Goal: Task Accomplishment & Management: Use online tool/utility

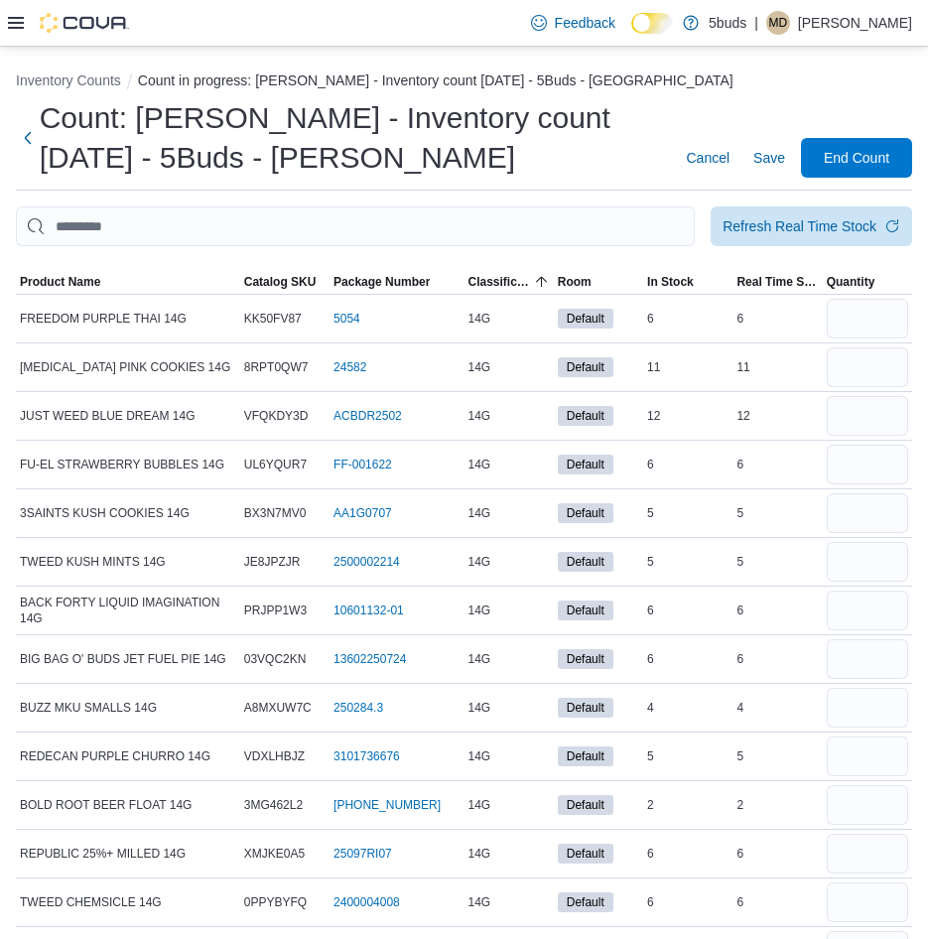
click at [78, 21] on img at bounding box center [84, 23] width 89 height 20
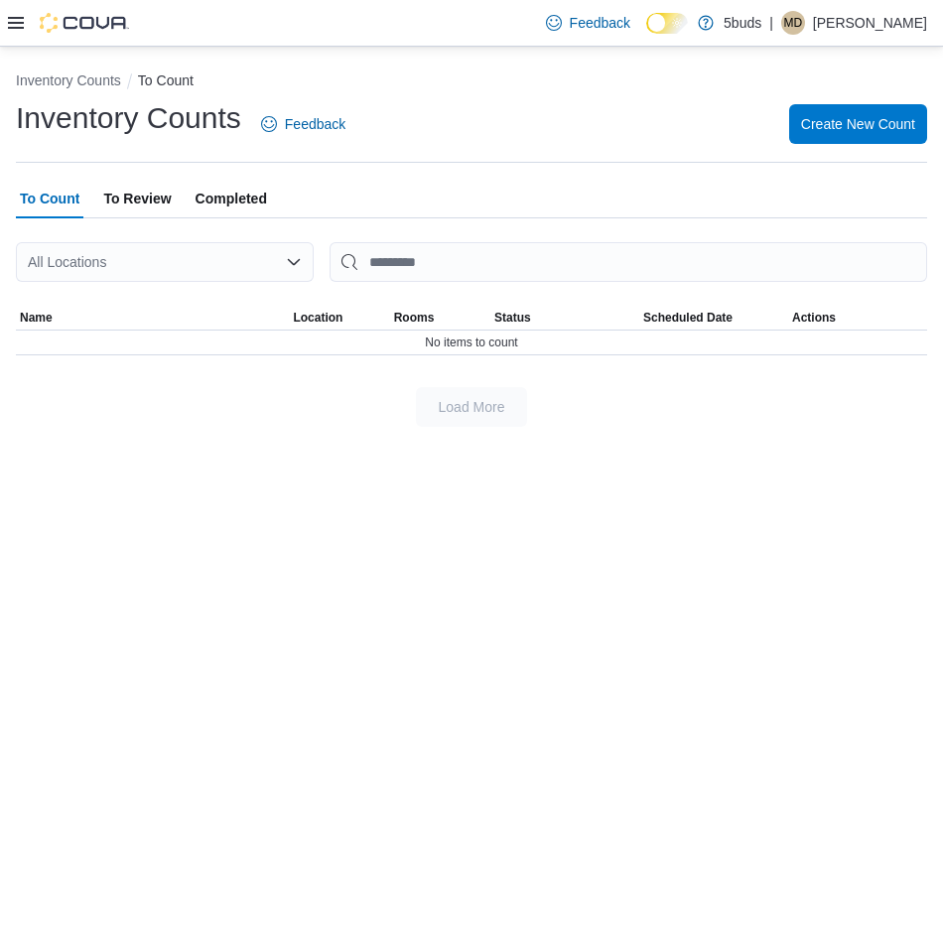
click at [837, 753] on div "Inventory Counts To Count Inventory Counts Feedback Create New Count To Count T…" at bounding box center [471, 493] width 943 height 893
click at [18, 31] on icon at bounding box center [16, 23] width 16 height 16
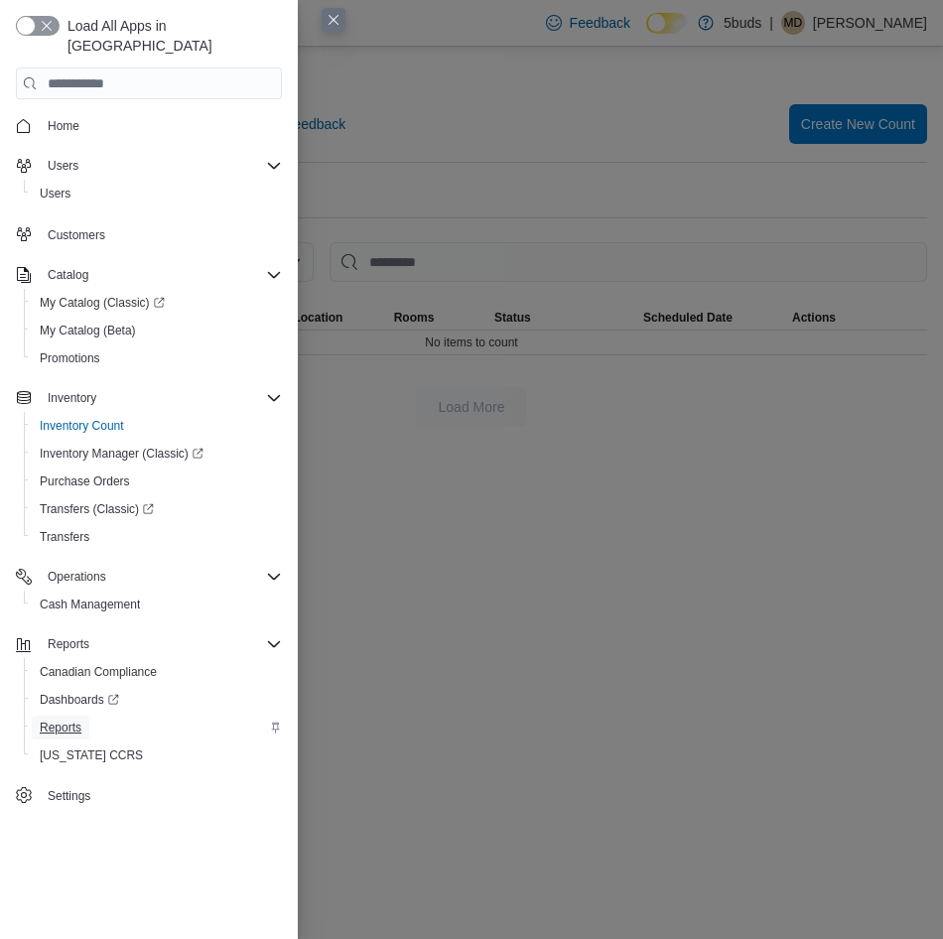
click at [64, 720] on span "Reports" at bounding box center [61, 728] width 42 height 16
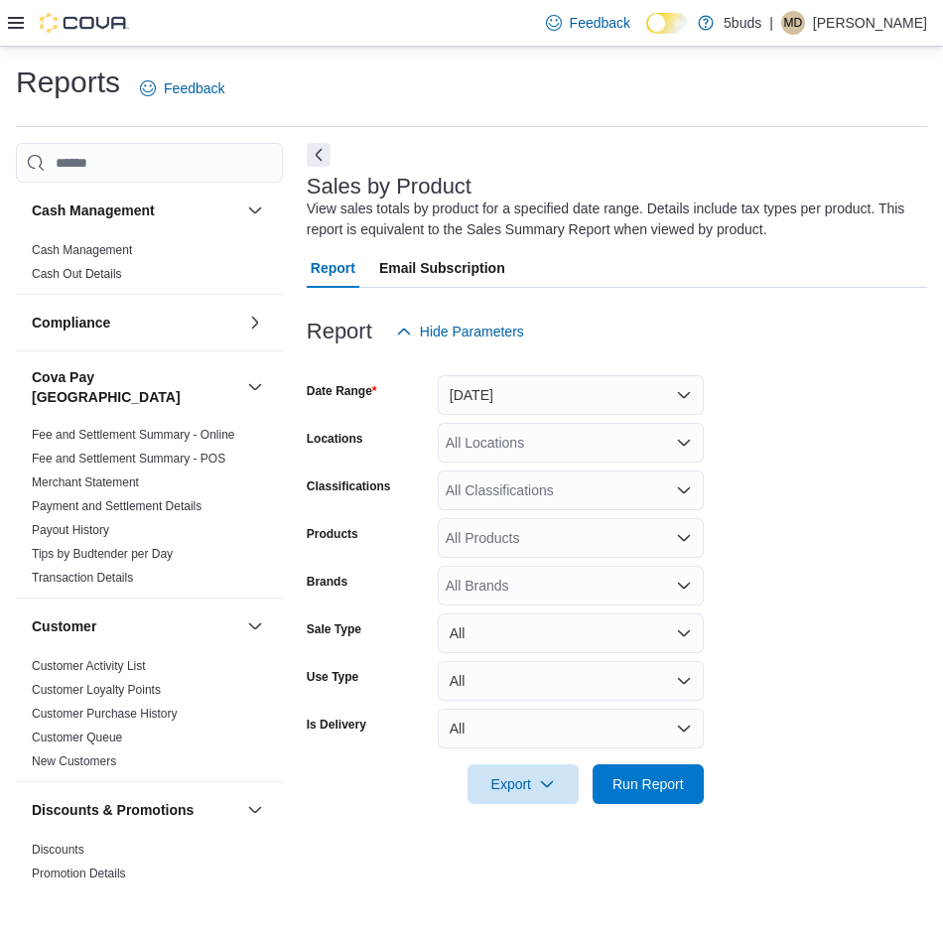
click at [572, 445] on div "All Locations" at bounding box center [571, 443] width 266 height 40
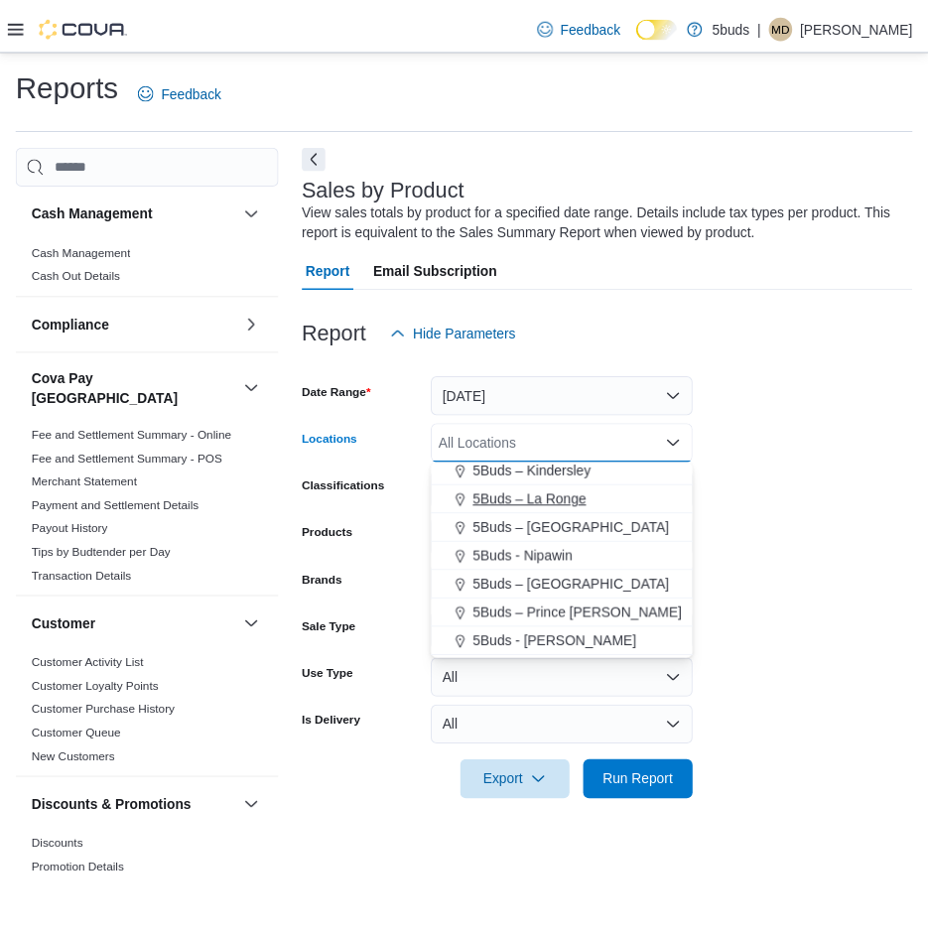
scroll to position [99, 0]
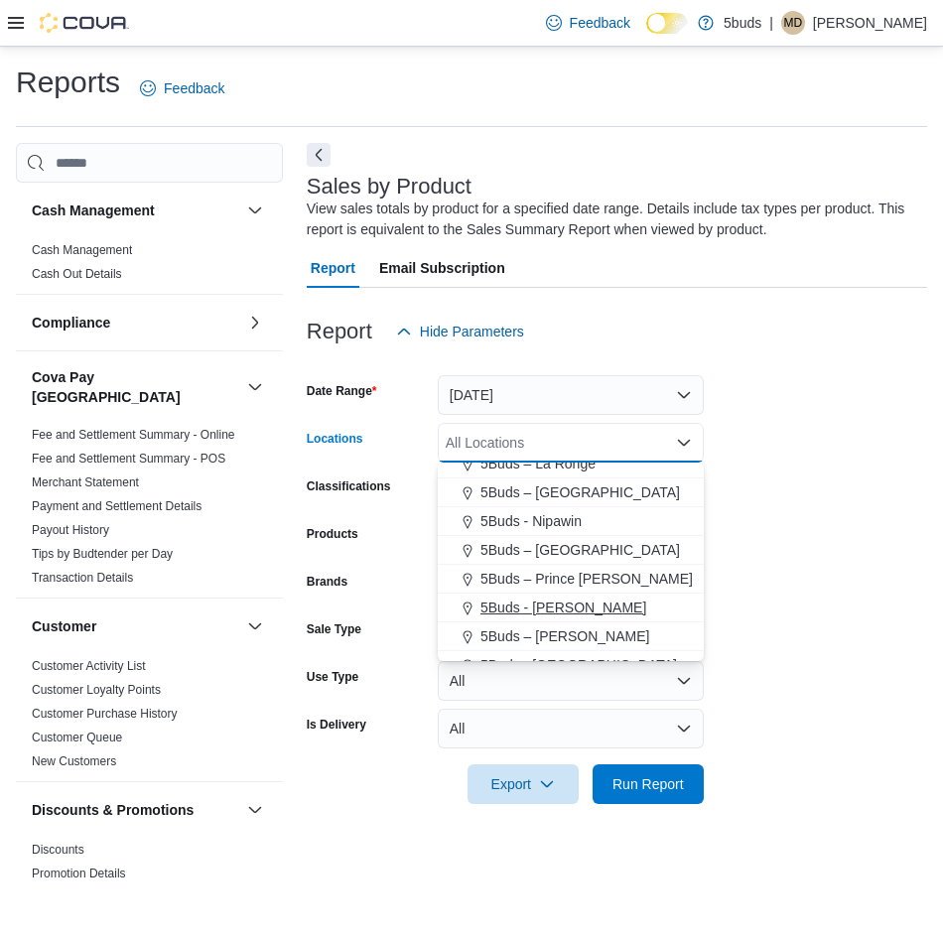
click at [577, 606] on div "5Buds - [PERSON_NAME]" at bounding box center [571, 608] width 242 height 20
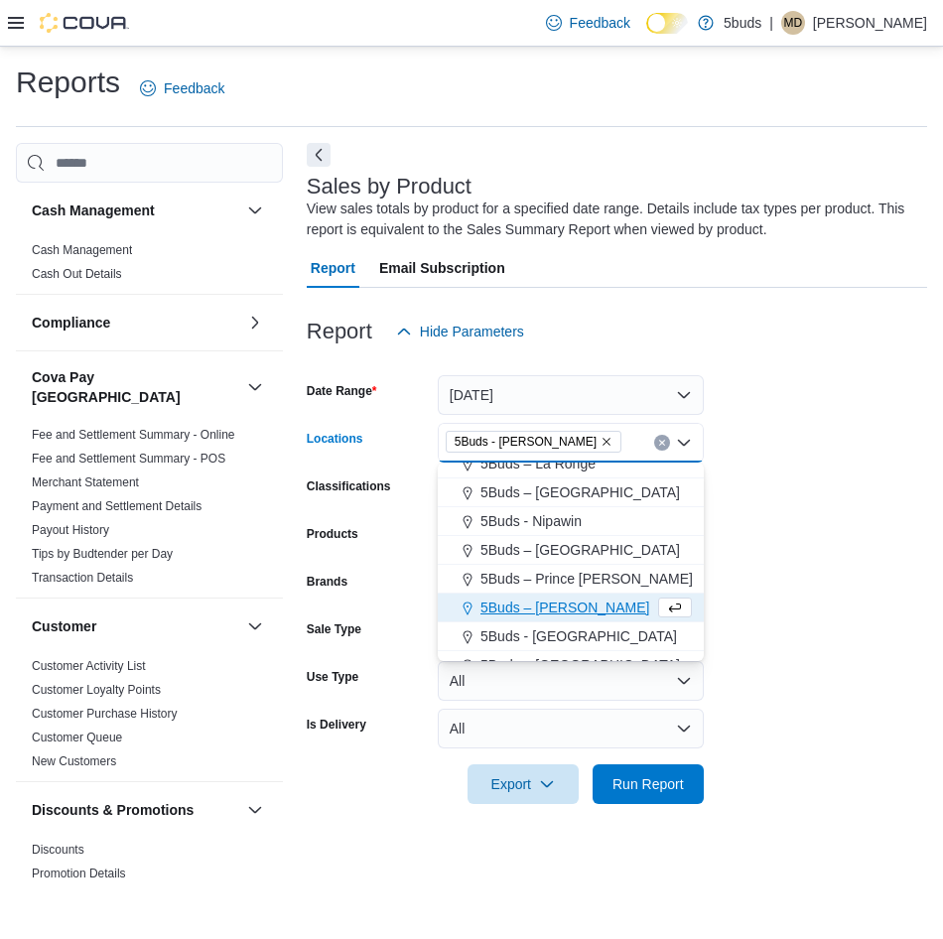
click at [878, 550] on form "Date Range [DATE] Locations 5Buds - [GEOGRAPHIC_DATA] Combo box. Selected. 5Bud…" at bounding box center [617, 577] width 621 height 453
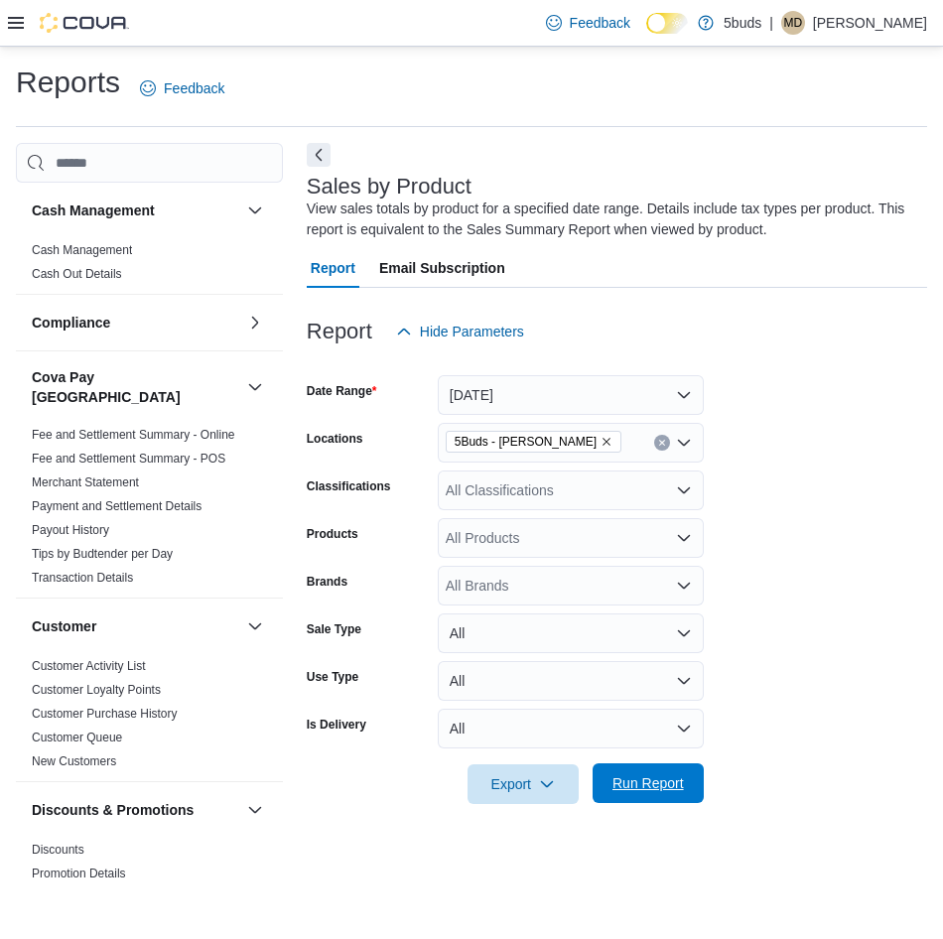
click at [643, 776] on span "Run Report" at bounding box center [648, 783] width 71 height 20
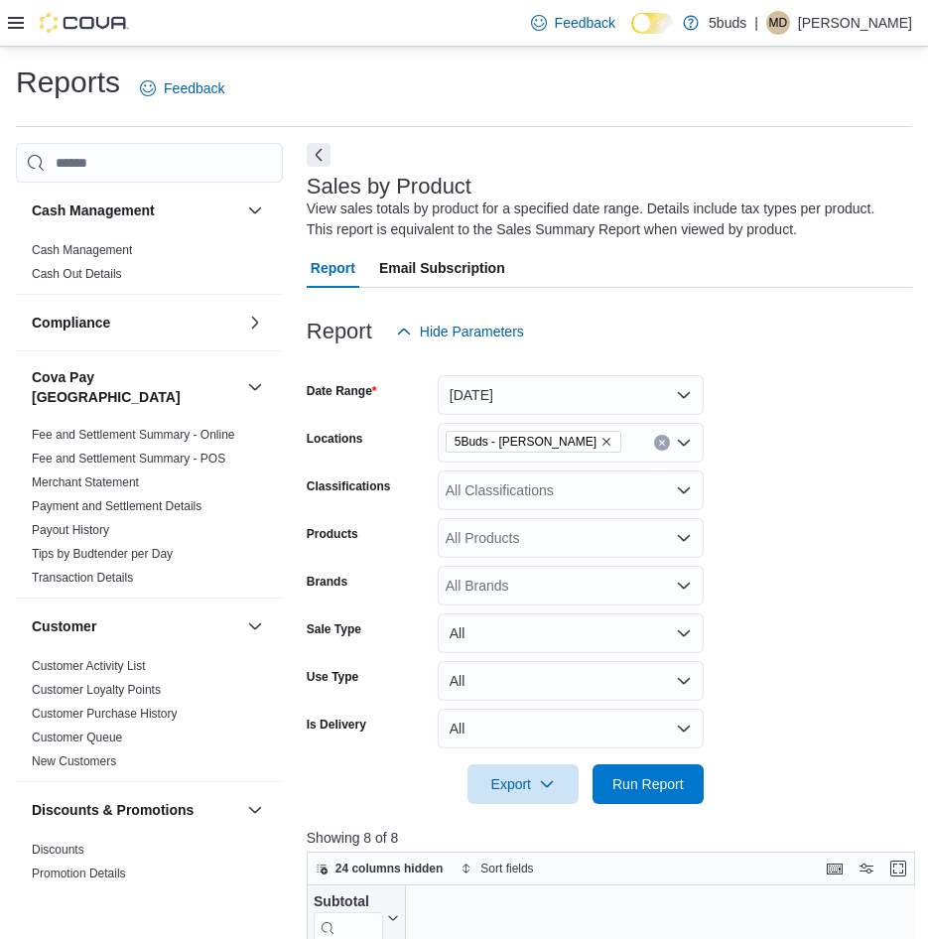
scroll to position [397, 0]
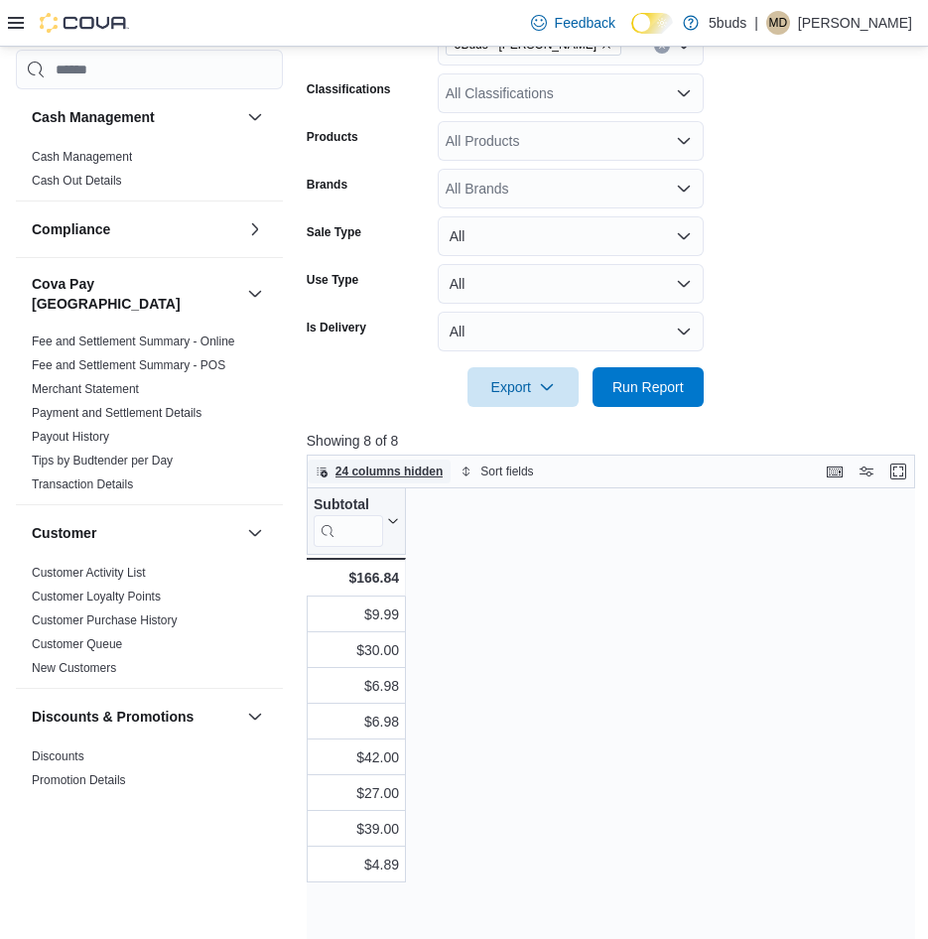
click at [402, 469] on span "24 columns hidden" at bounding box center [390, 472] width 108 height 16
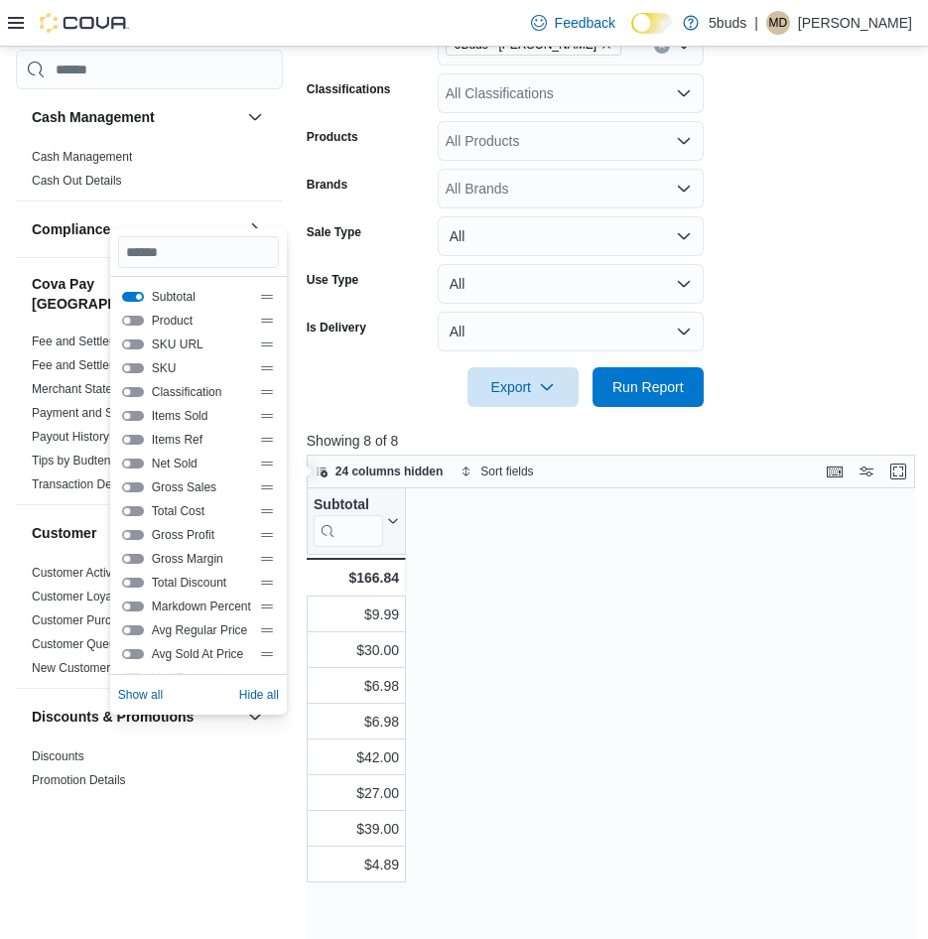
click at [138, 323] on button "Product" at bounding box center [133, 321] width 22 height 10
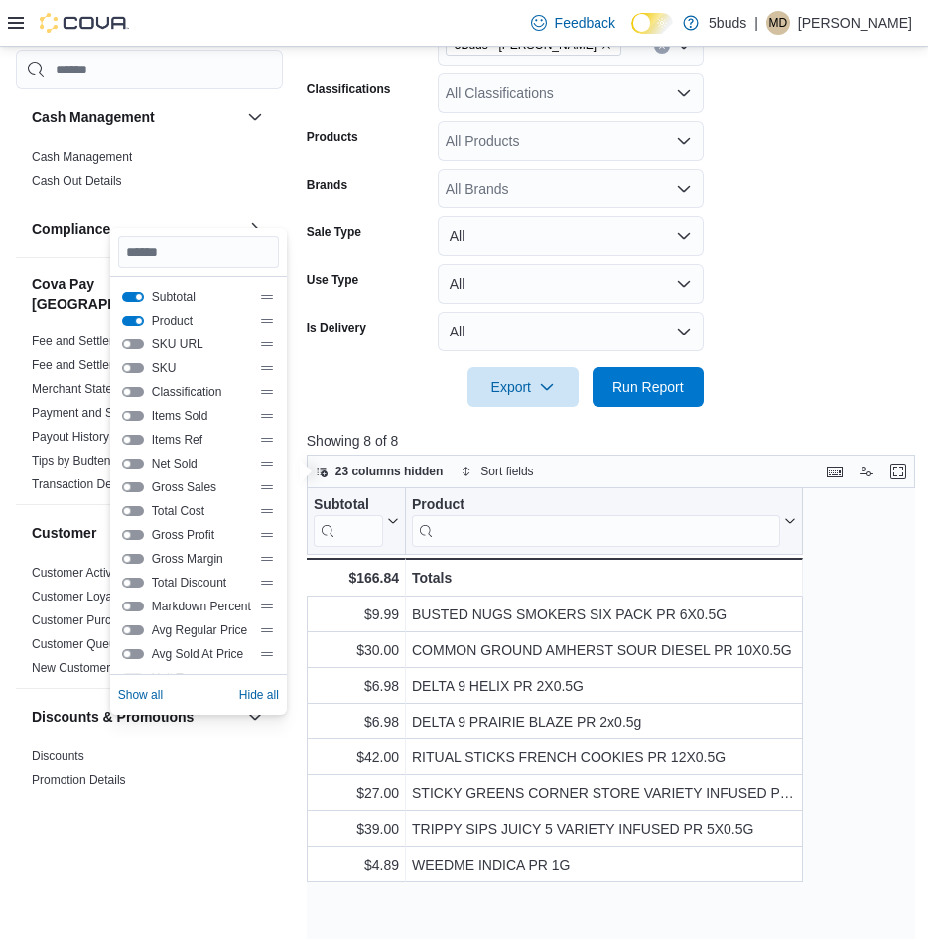
click at [128, 411] on button "Items Sold" at bounding box center [133, 416] width 22 height 10
click at [132, 557] on button "Gross Margin" at bounding box center [133, 559] width 22 height 10
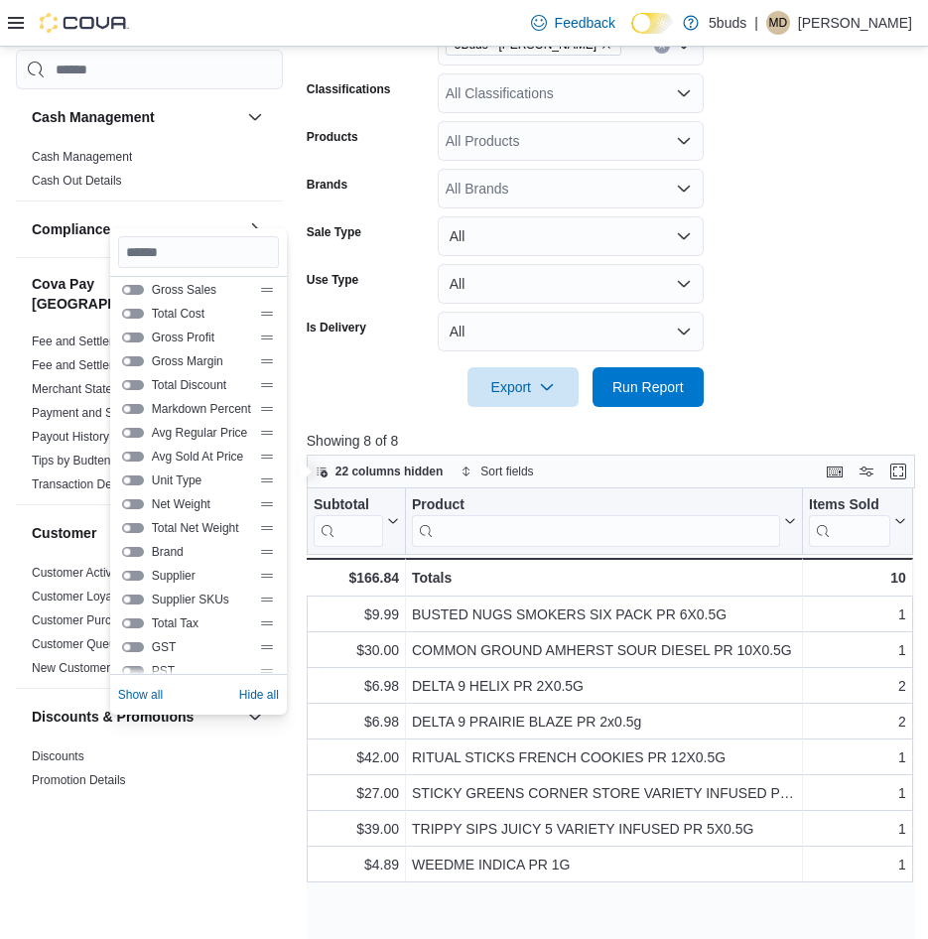
scroll to position [199, 0]
click at [135, 453] on button "Avg Sold At Price" at bounding box center [133, 456] width 22 height 10
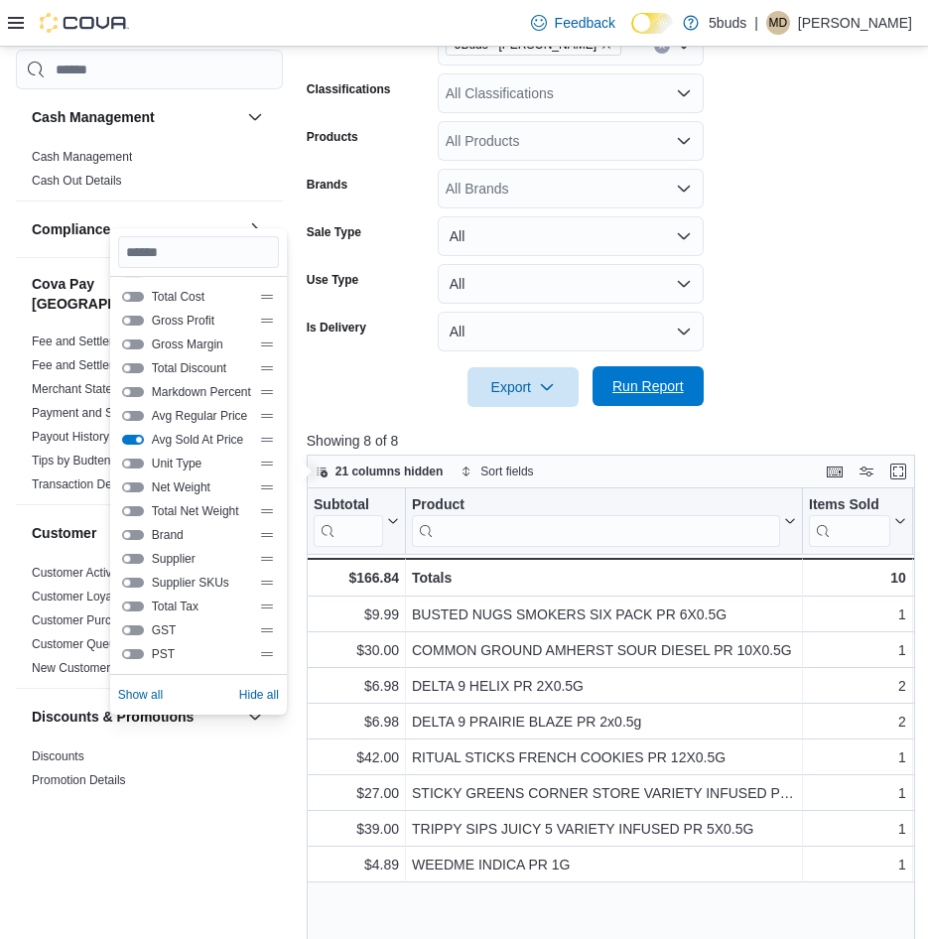
click at [698, 387] on button "Run Report" at bounding box center [648, 386] width 111 height 40
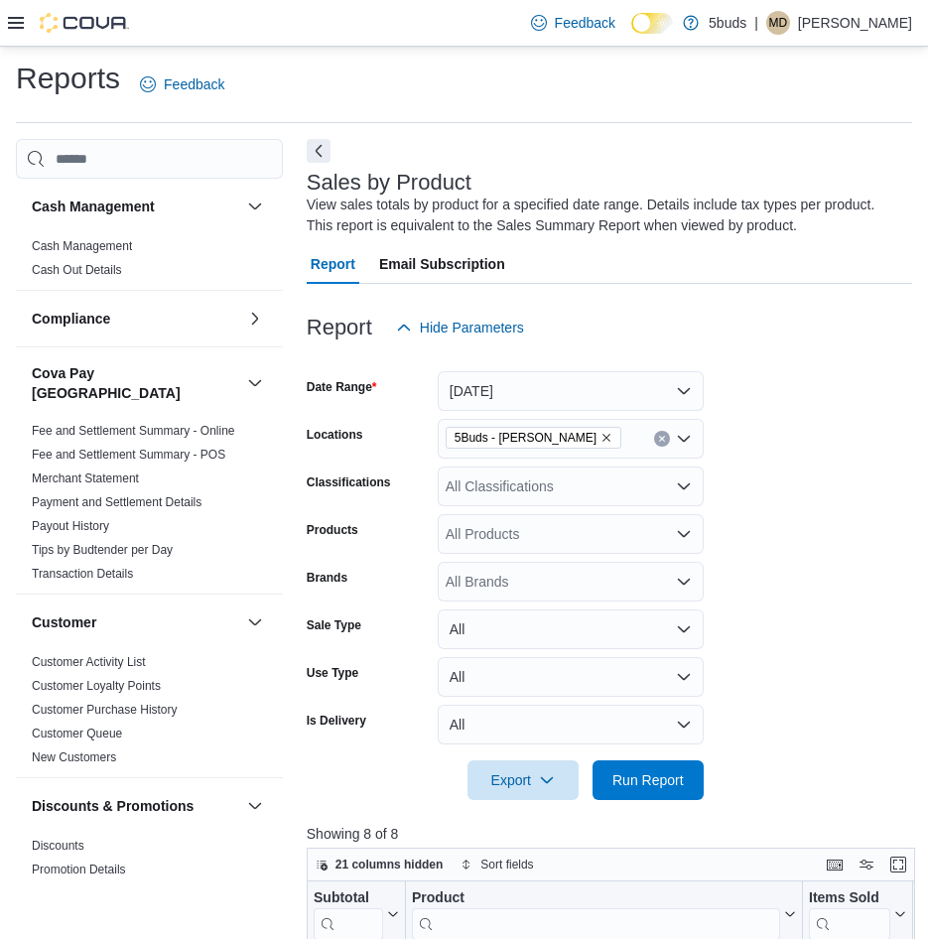
scroll to position [0, 0]
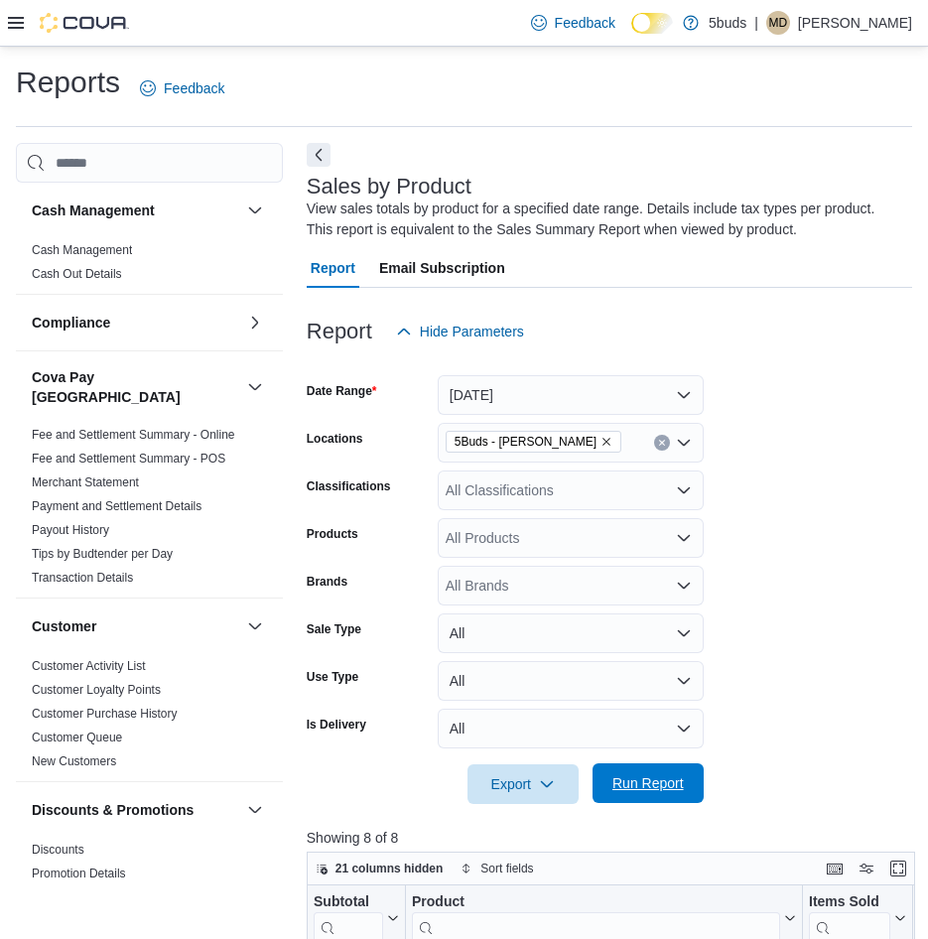
click at [682, 793] on span "Run Report" at bounding box center [648, 783] width 71 height 20
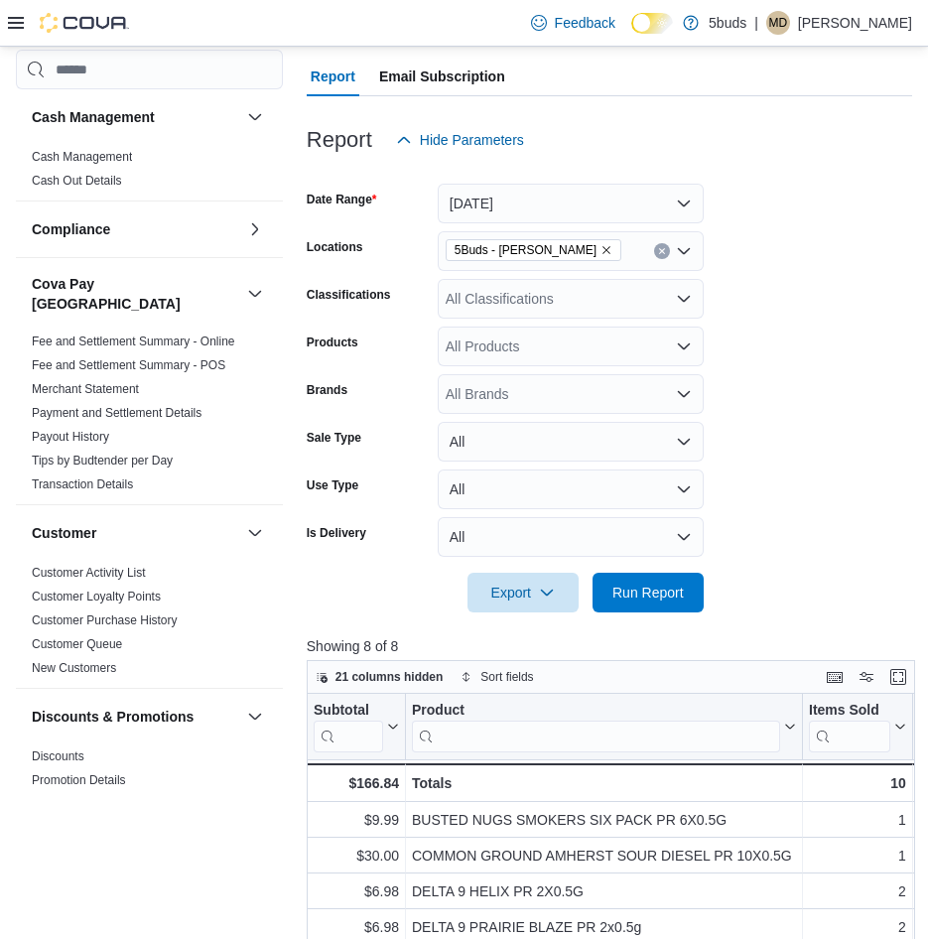
scroll to position [151, 0]
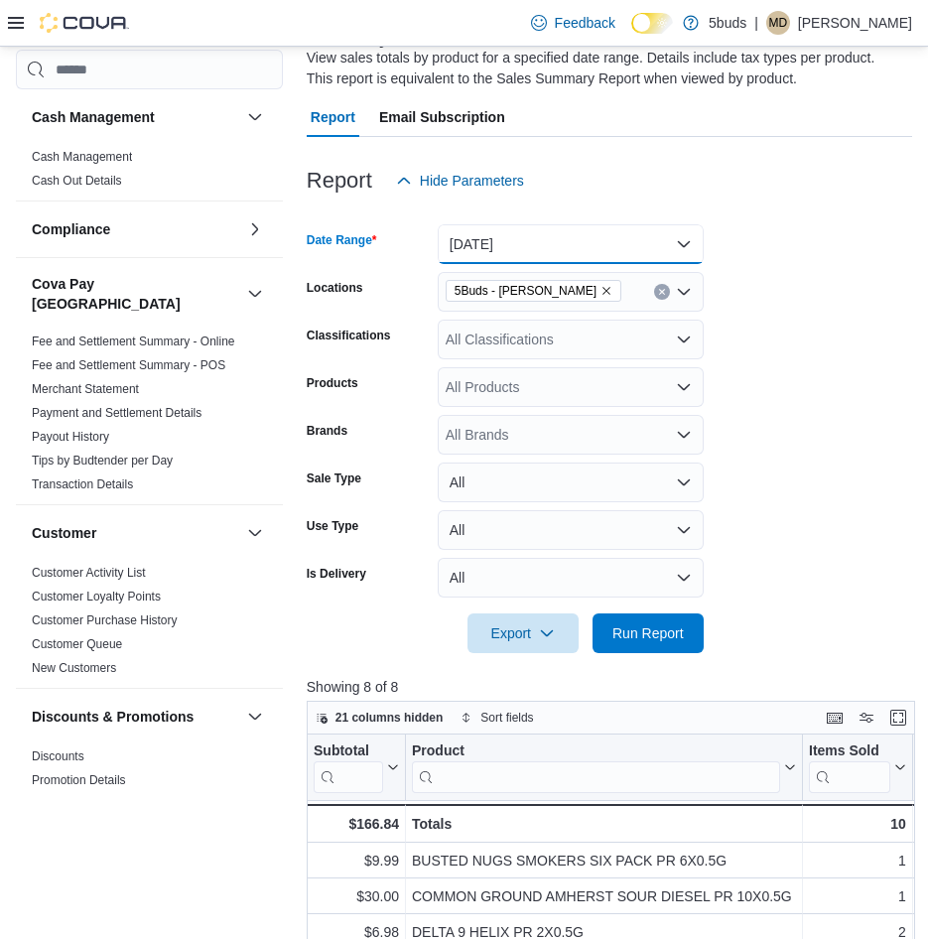
click at [599, 238] on button "[DATE]" at bounding box center [571, 244] width 266 height 40
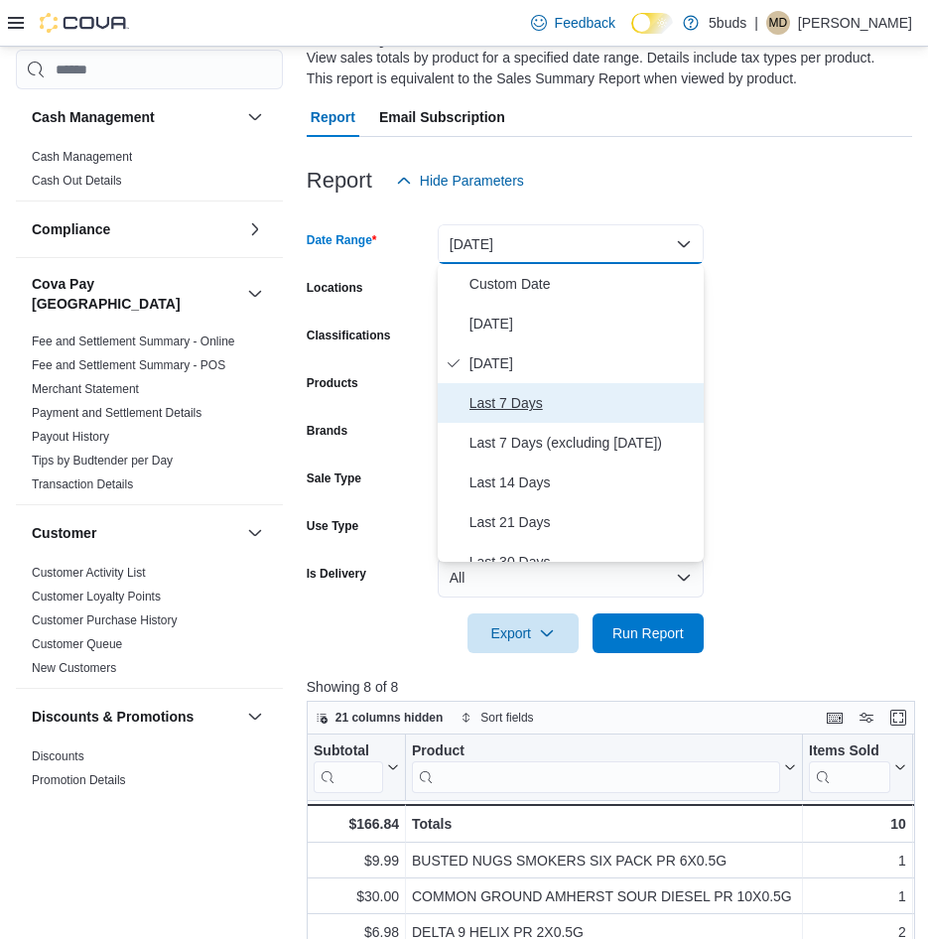
click at [517, 399] on span "Last 7 Days" at bounding box center [583, 403] width 226 height 24
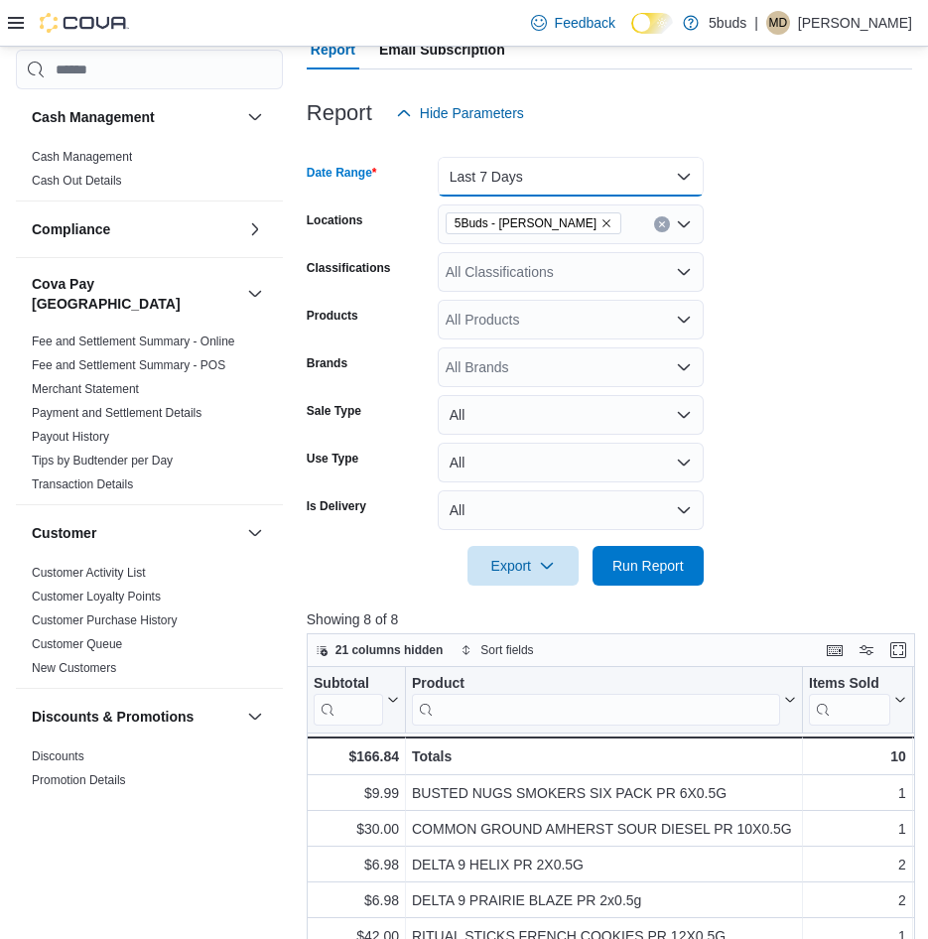
scroll to position [250, 0]
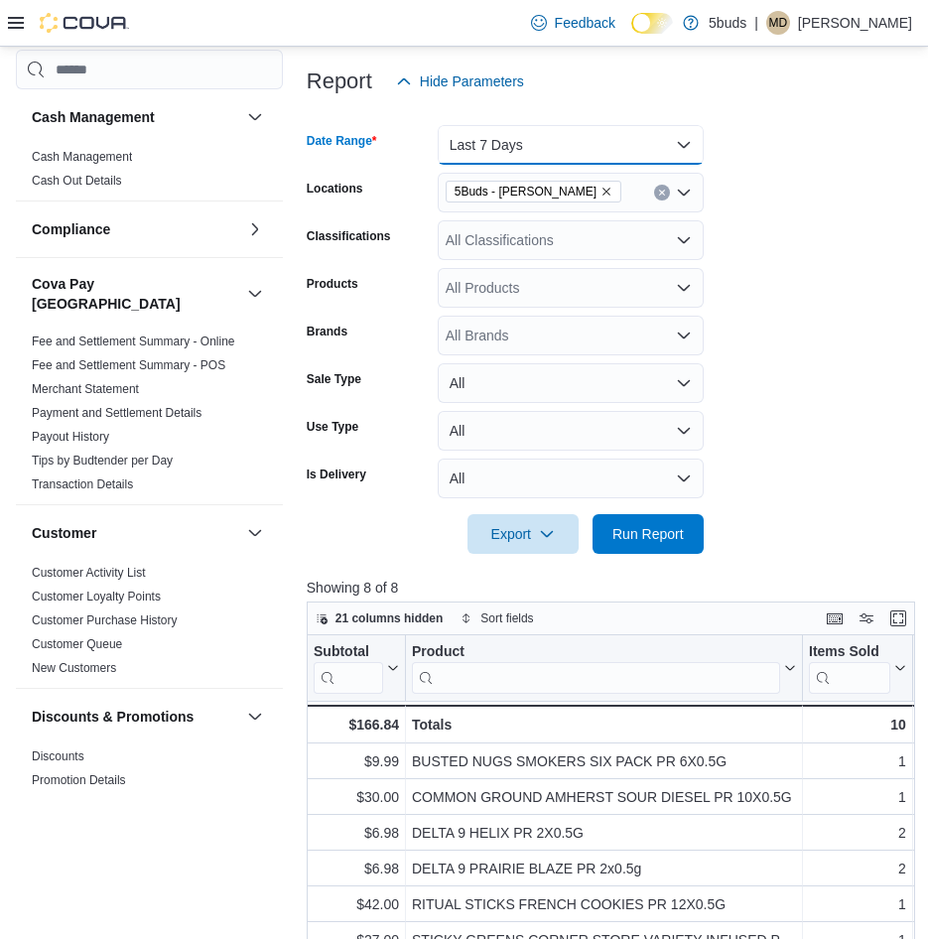
click at [595, 145] on button "Last 7 Days" at bounding box center [571, 145] width 266 height 40
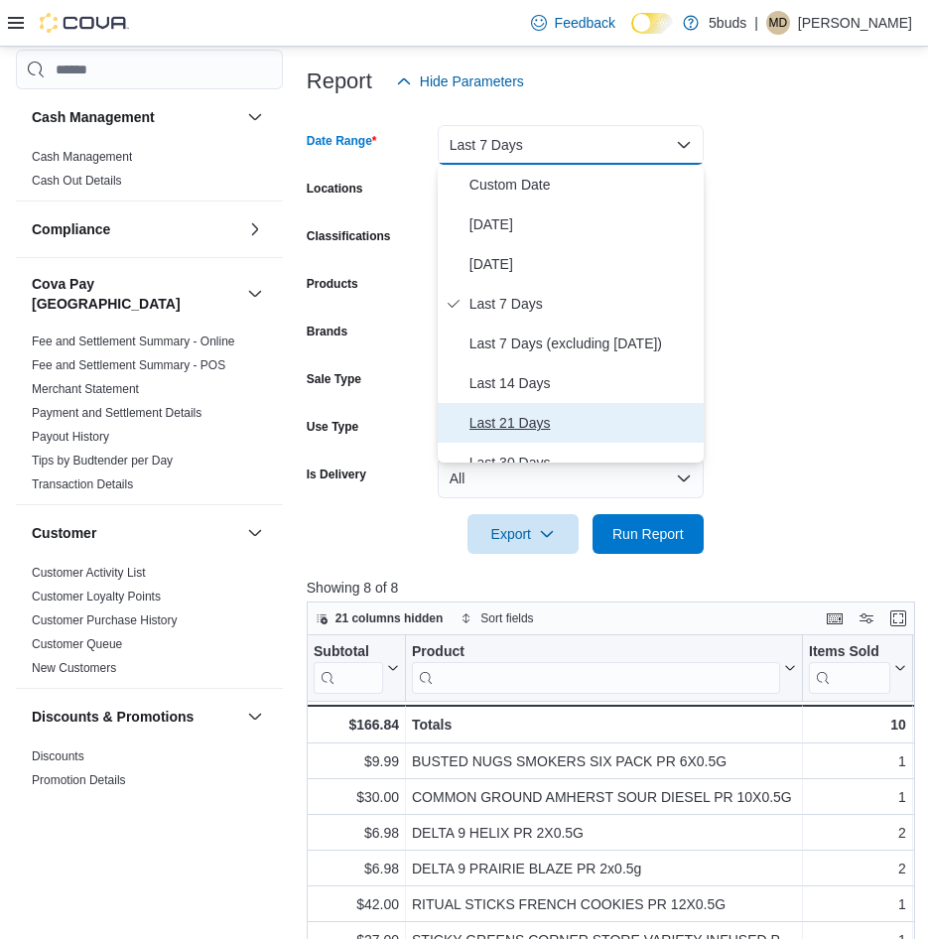
click at [553, 424] on span "Last 21 Days" at bounding box center [583, 423] width 226 height 24
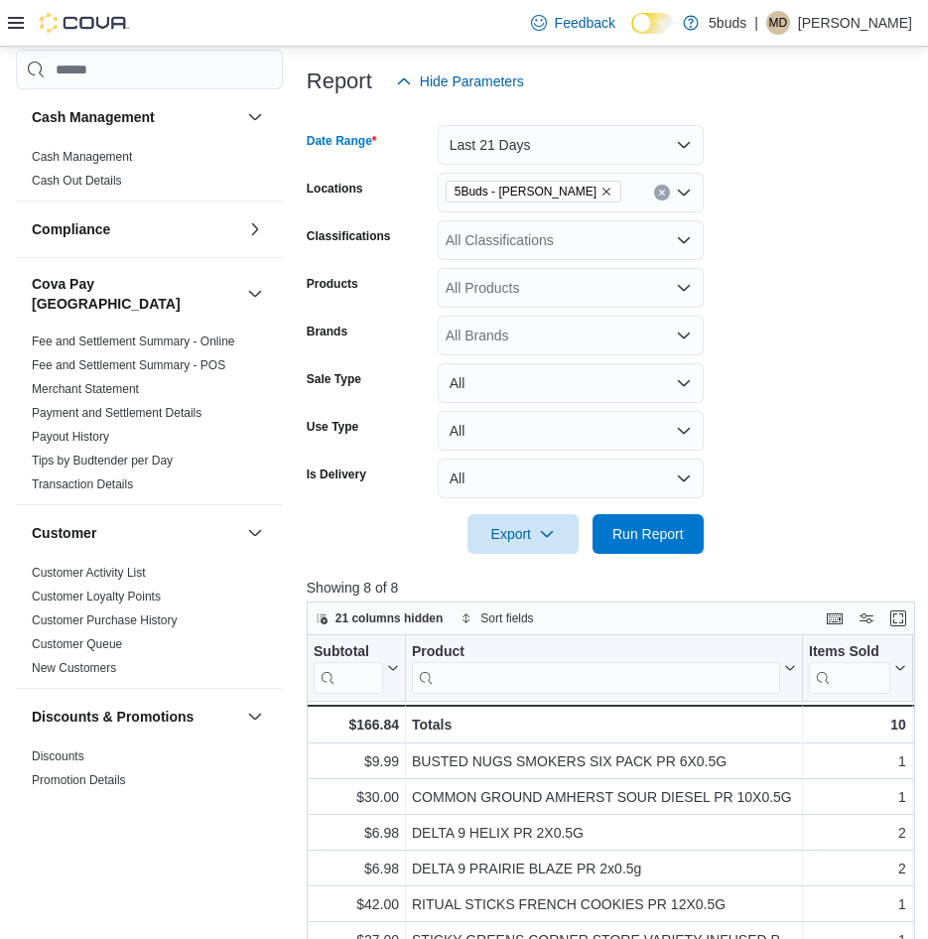
click at [836, 389] on form "Date Range Last 21 Days Locations 5Buds - [PERSON_NAME] Classifications All Cla…" at bounding box center [610, 327] width 606 height 453
click at [672, 530] on span "Run Report" at bounding box center [648, 533] width 71 height 20
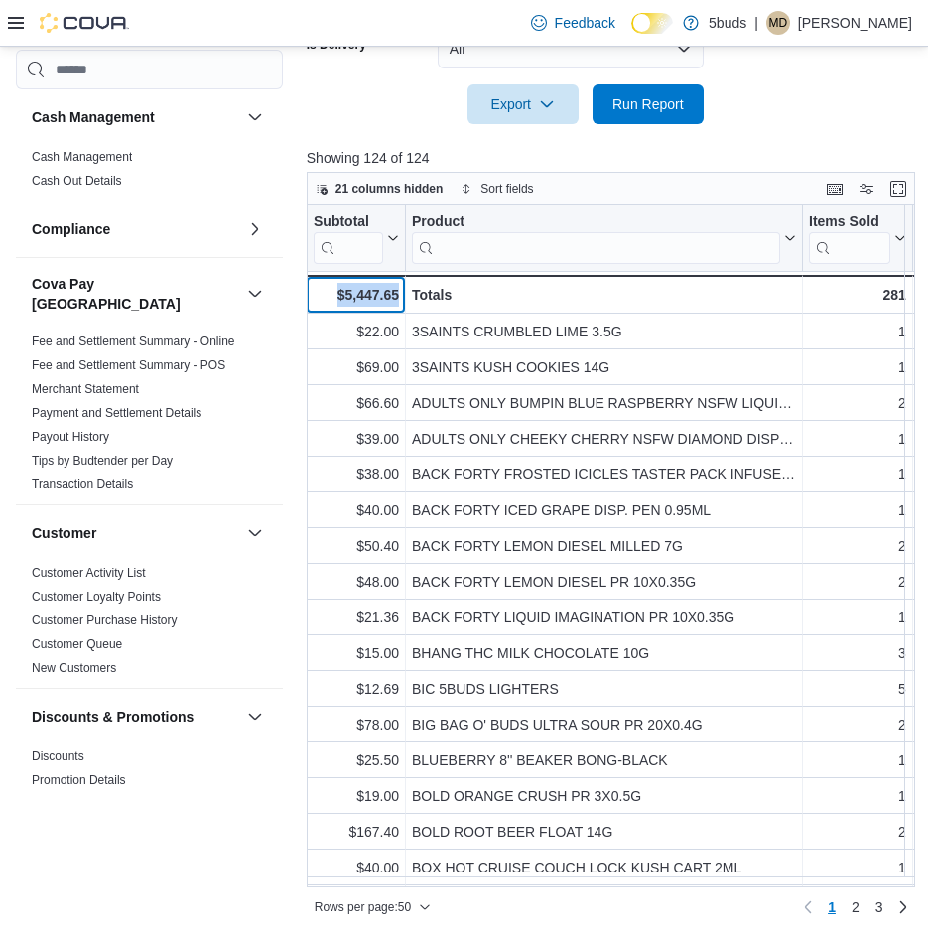
drag, startPoint x: 398, startPoint y: 293, endPoint x: 341, endPoint y: 296, distance: 57.7
click at [341, 296] on div "$5,447.65" at bounding box center [356, 295] width 86 height 24
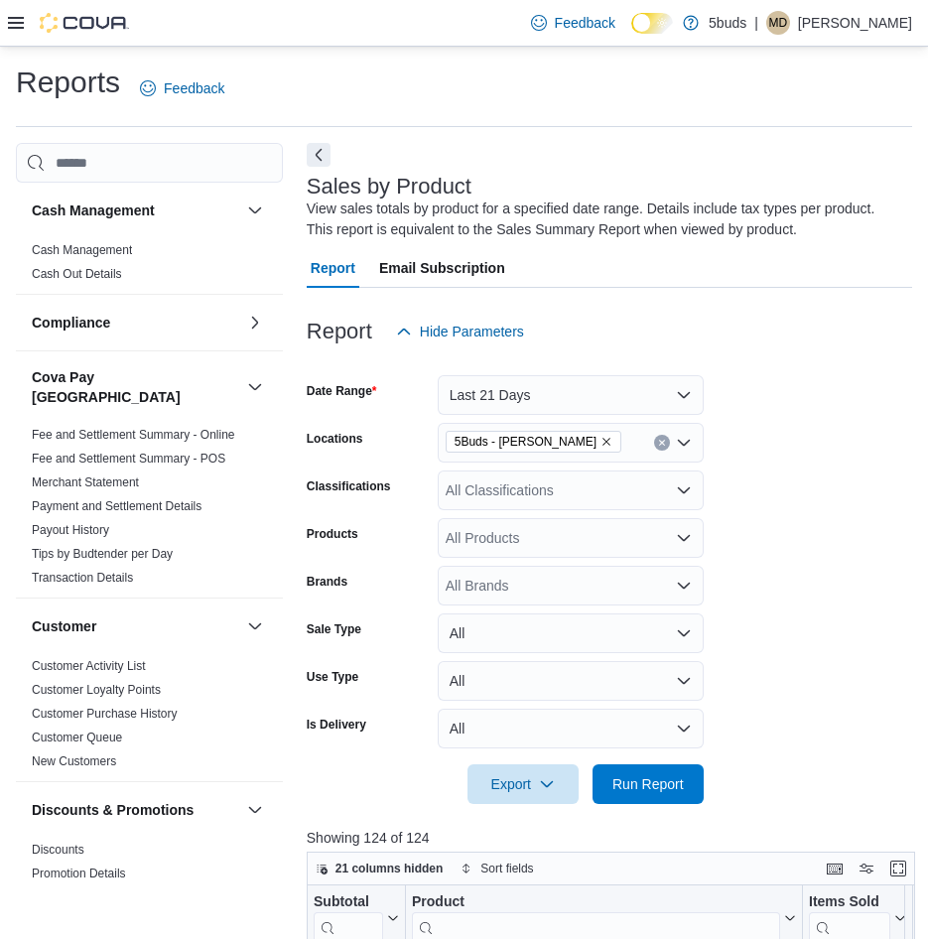
click at [665, 443] on icon "Clear input" at bounding box center [662, 443] width 8 height 8
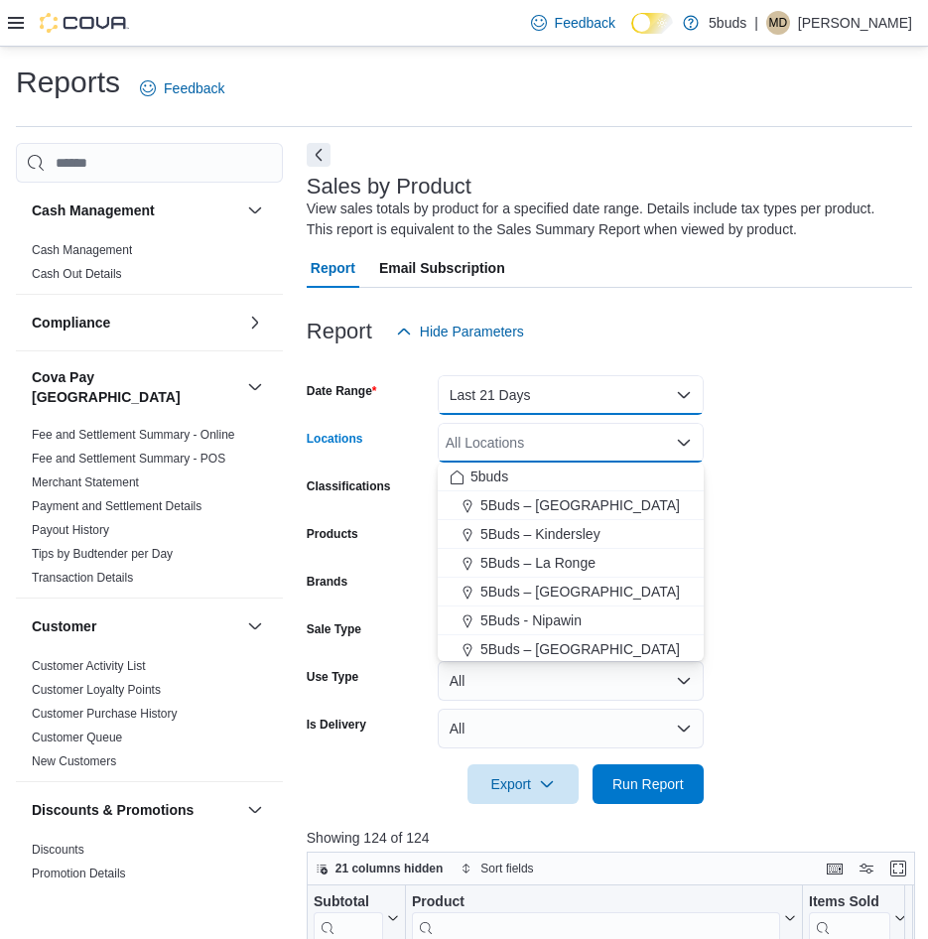
click at [663, 400] on button "Last 21 Days" at bounding box center [571, 395] width 266 height 40
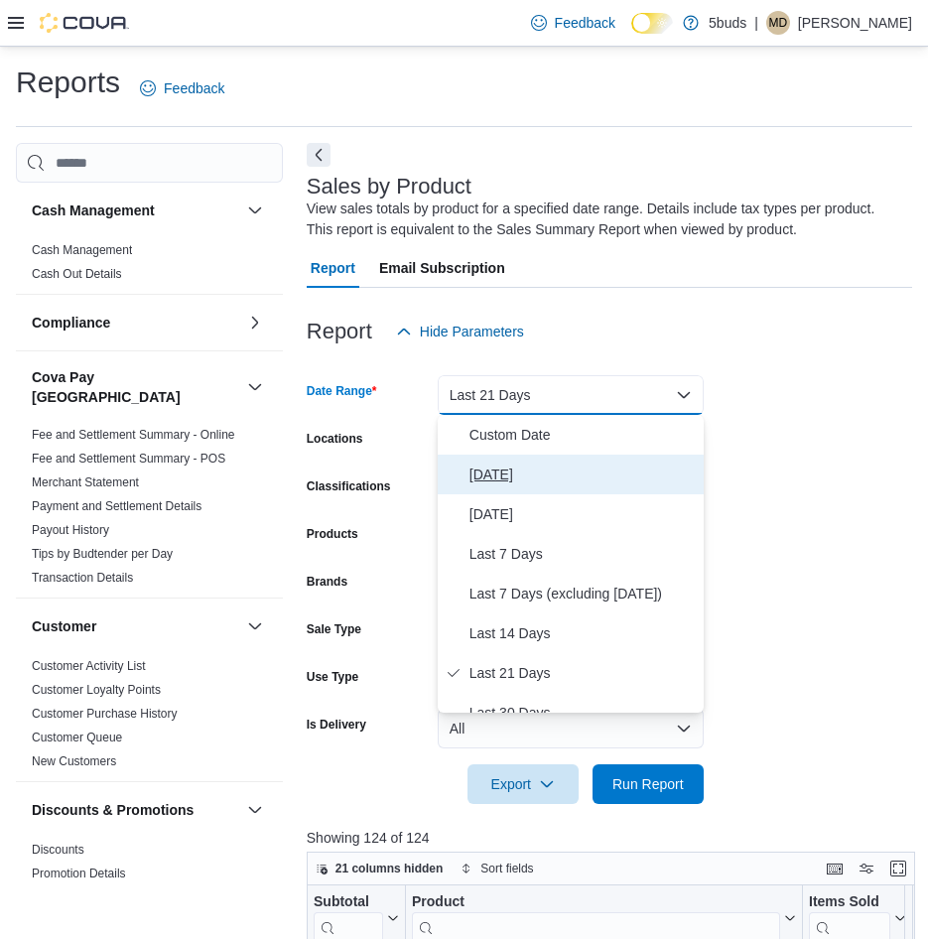
click at [540, 461] on button "[DATE]" at bounding box center [571, 475] width 266 height 40
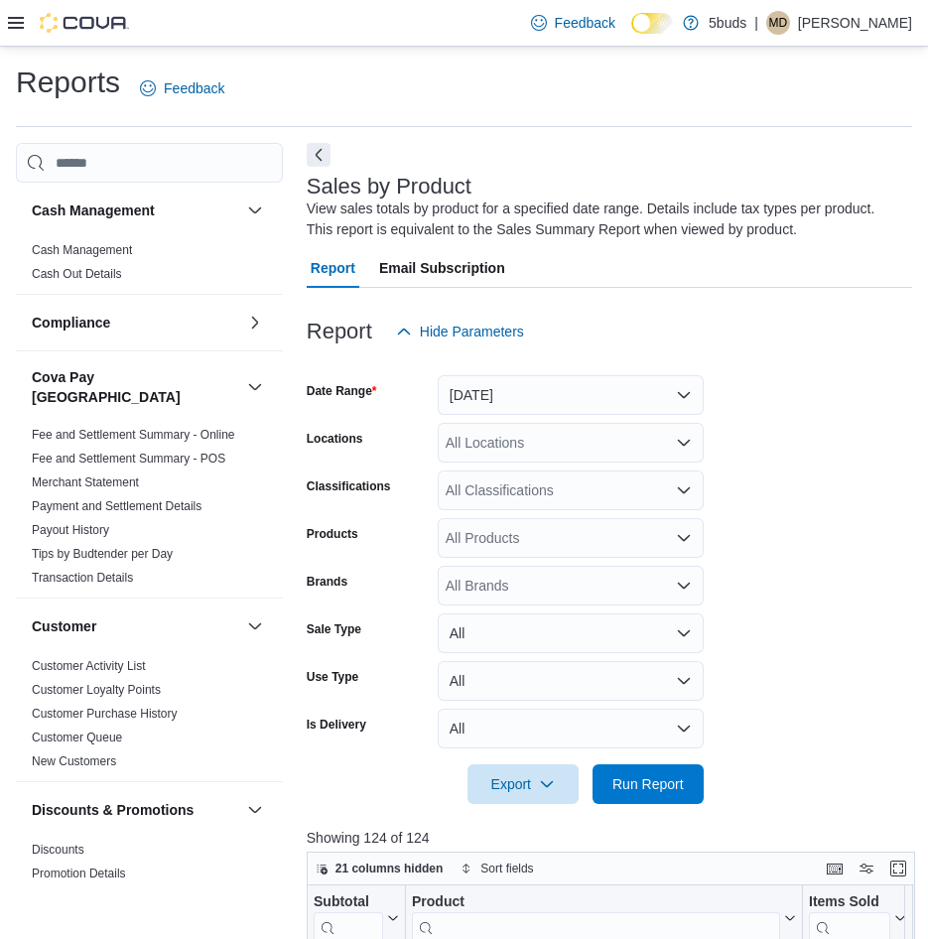
click at [778, 391] on form "Date Range [DATE] Locations All Locations Classifications All Classifications P…" at bounding box center [610, 577] width 606 height 453
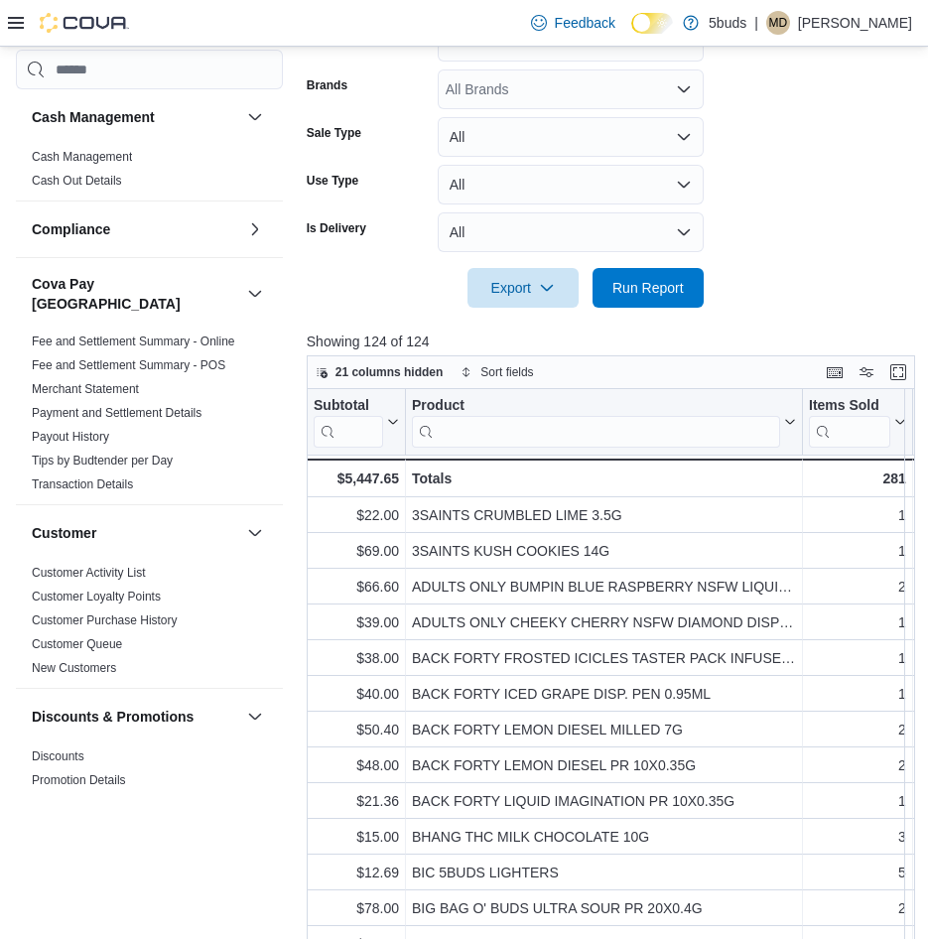
click at [575, 91] on div "All Brands" at bounding box center [571, 90] width 266 height 40
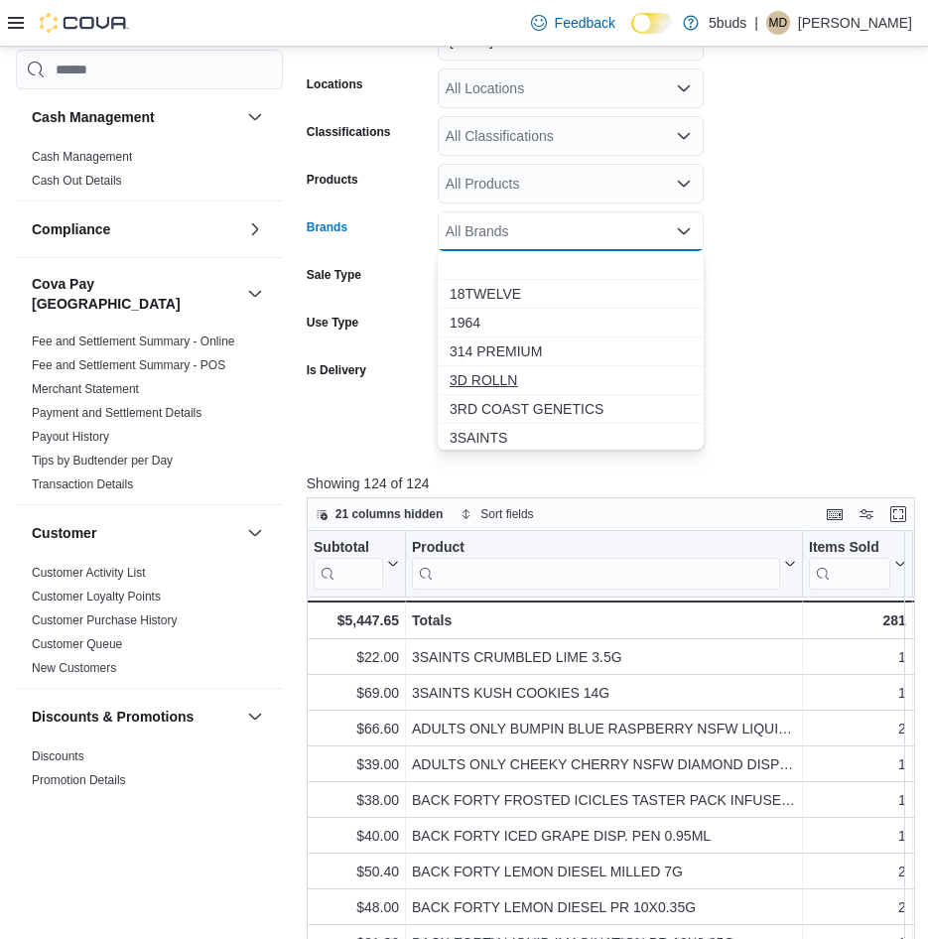
scroll to position [99, 0]
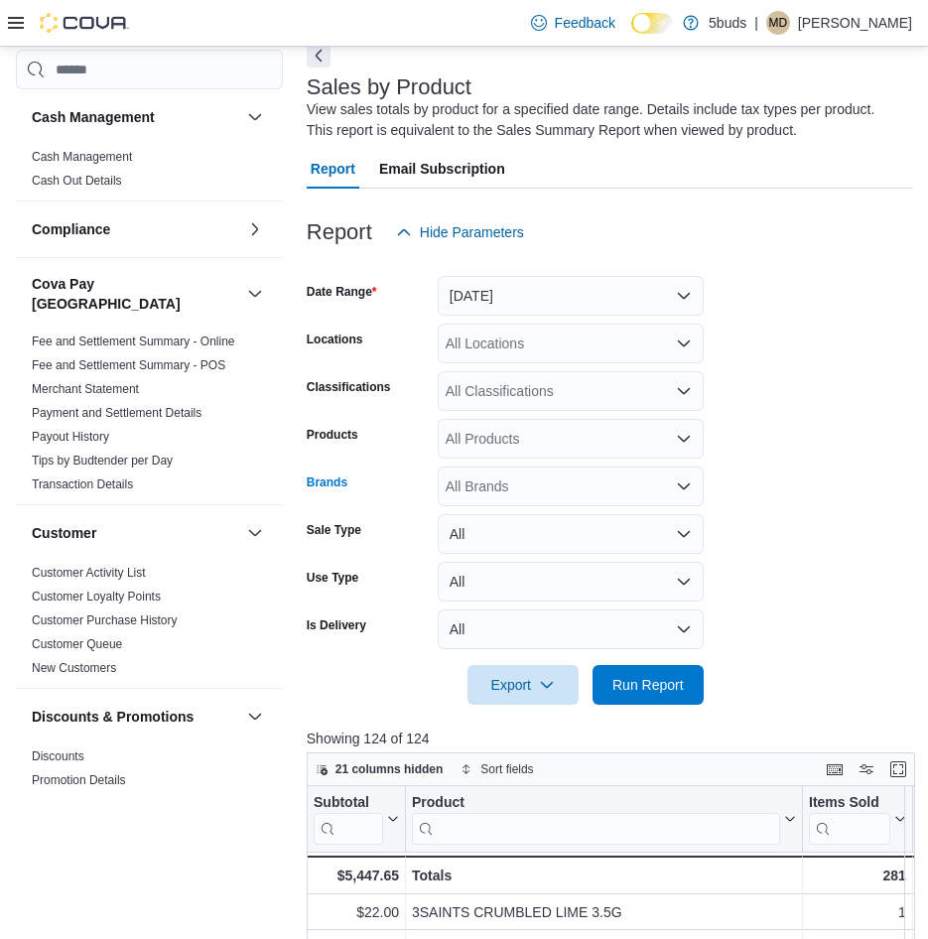
click at [784, 379] on form "Date Range [DATE] Locations All Locations Classifications All Classifications P…" at bounding box center [610, 478] width 606 height 453
click at [667, 290] on button "[DATE]" at bounding box center [571, 296] width 266 height 40
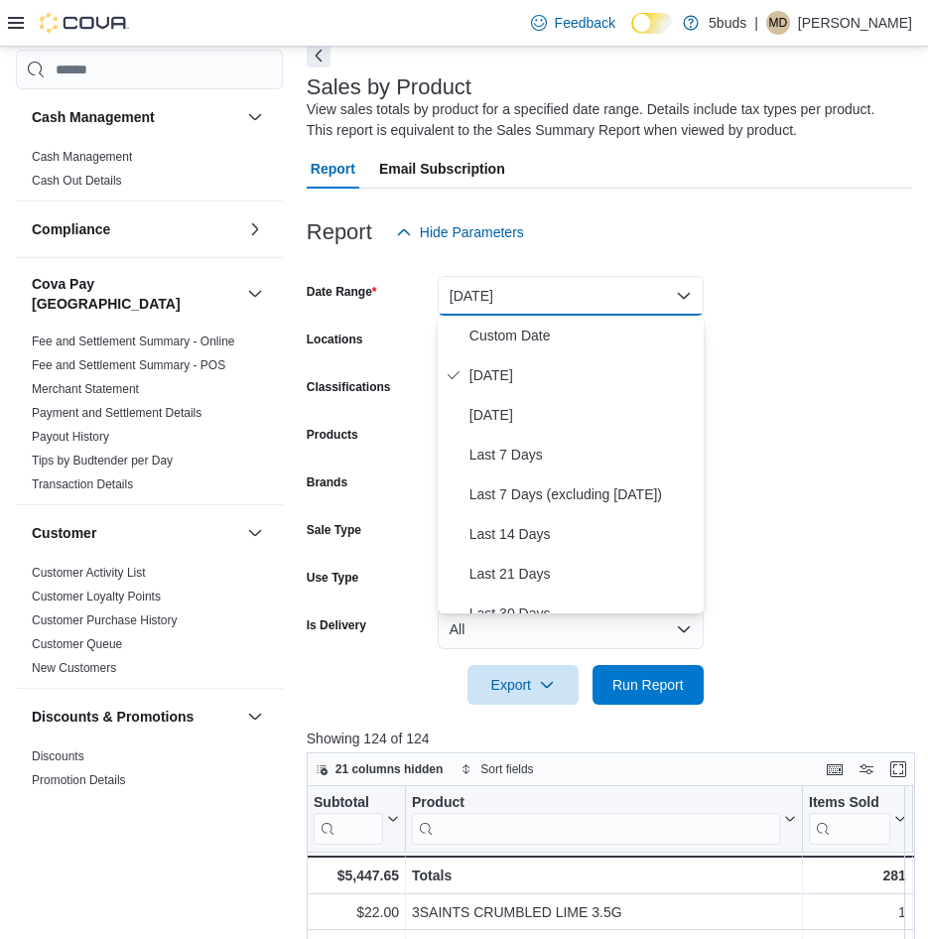
click at [721, 295] on form "Date Range [DATE] Locations All Locations Classifications All Classifications P…" at bounding box center [610, 478] width 606 height 453
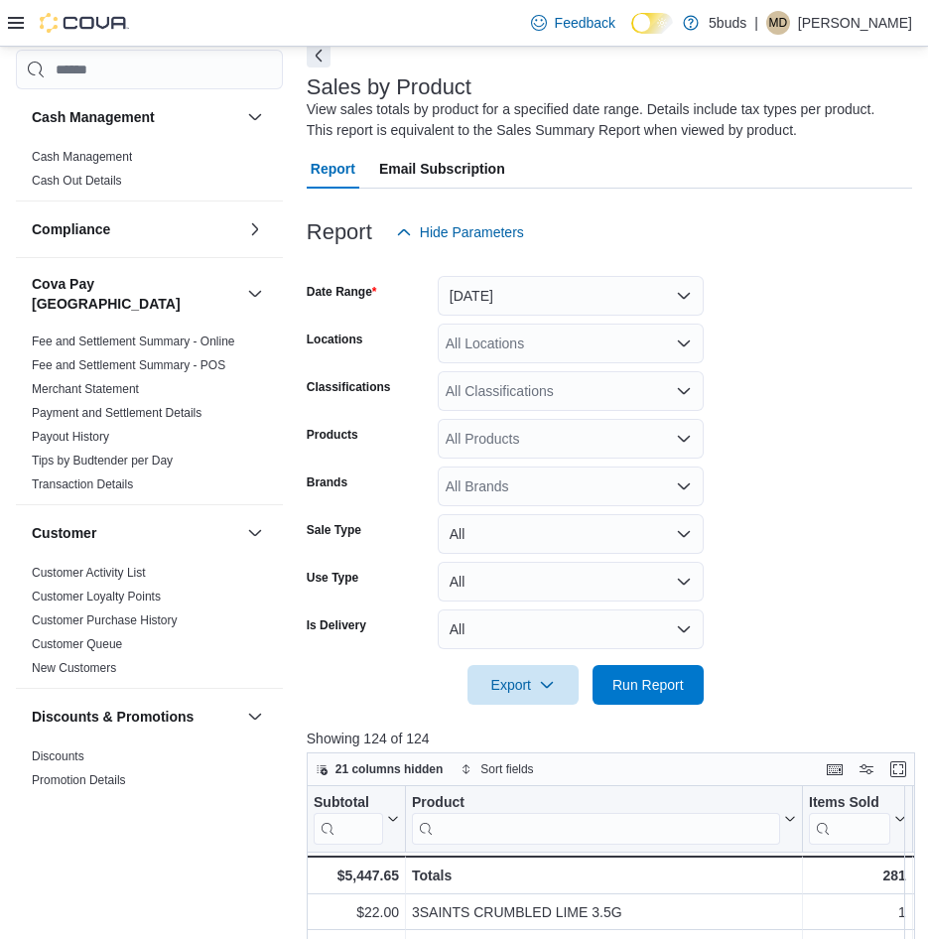
click at [612, 350] on div "All Locations" at bounding box center [571, 344] width 266 height 40
click at [638, 297] on button "[DATE]" at bounding box center [571, 296] width 266 height 40
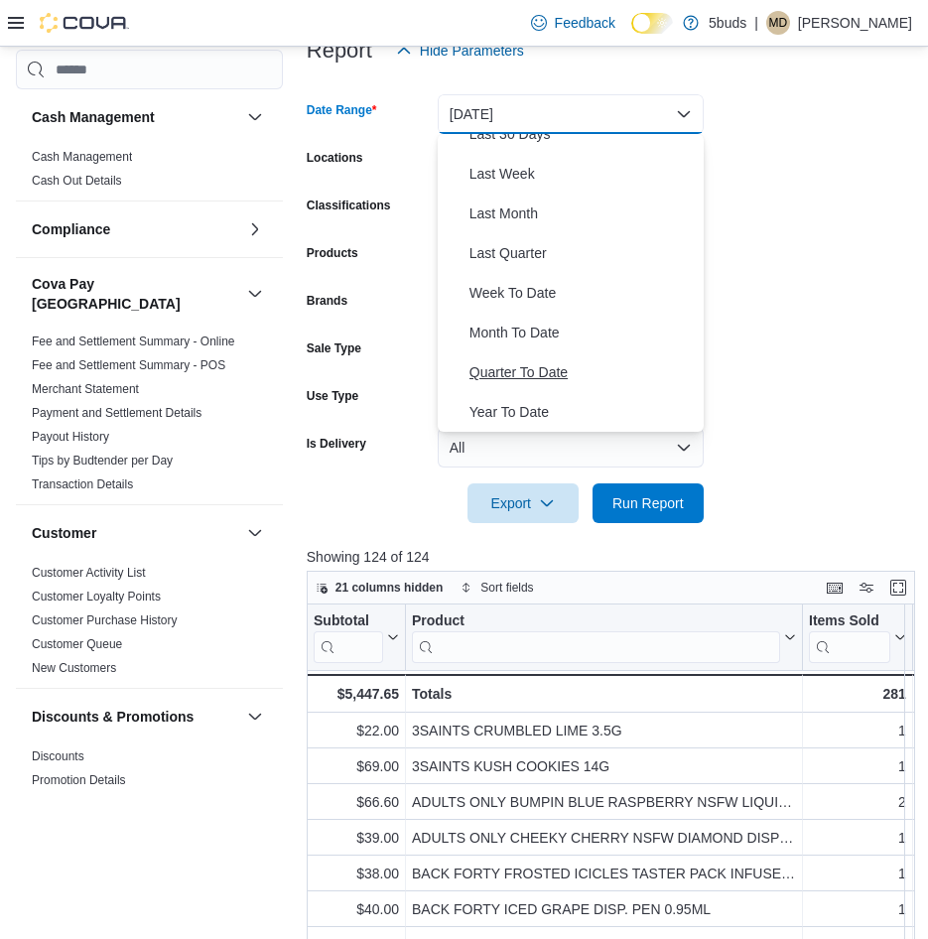
scroll to position [298, 0]
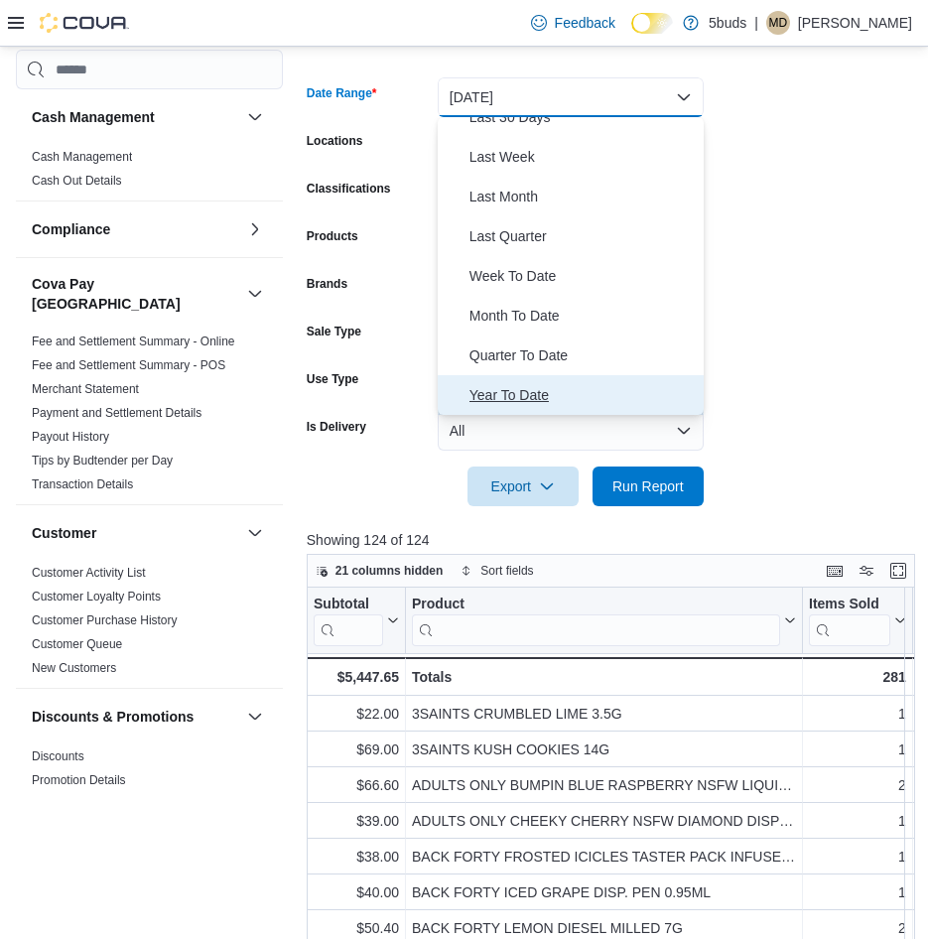
click at [523, 397] on span "Year To Date" at bounding box center [583, 395] width 226 height 24
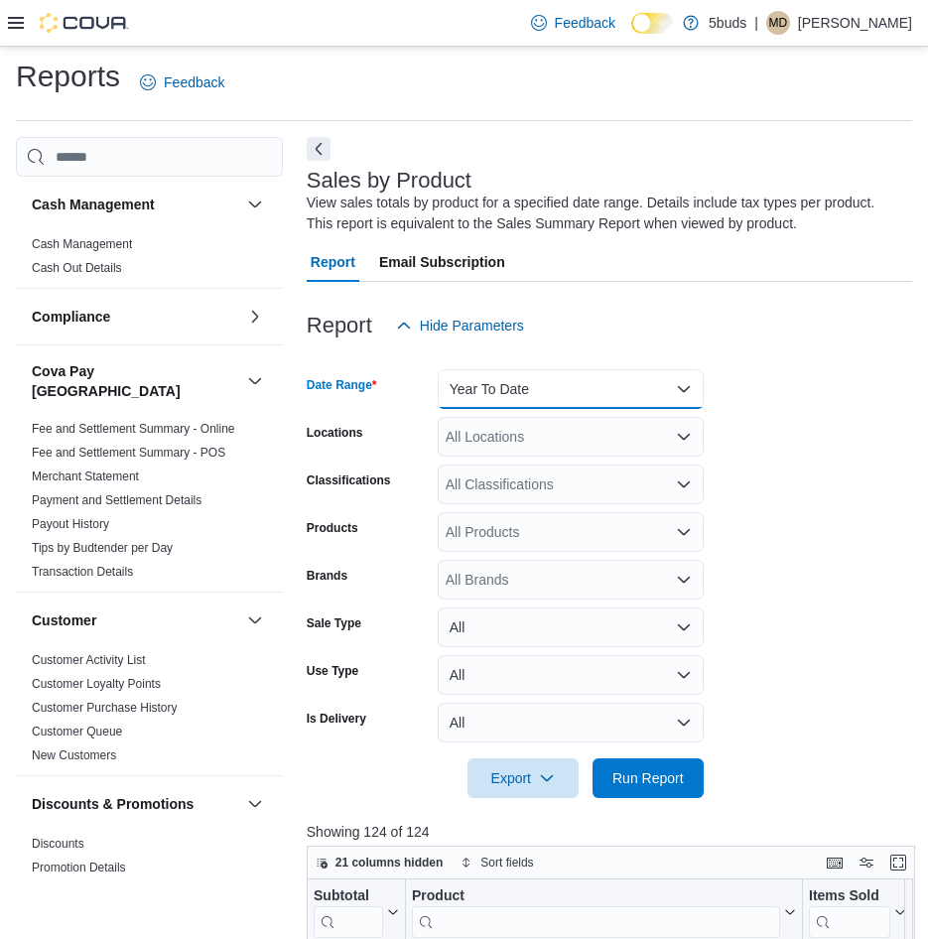
scroll to position [0, 0]
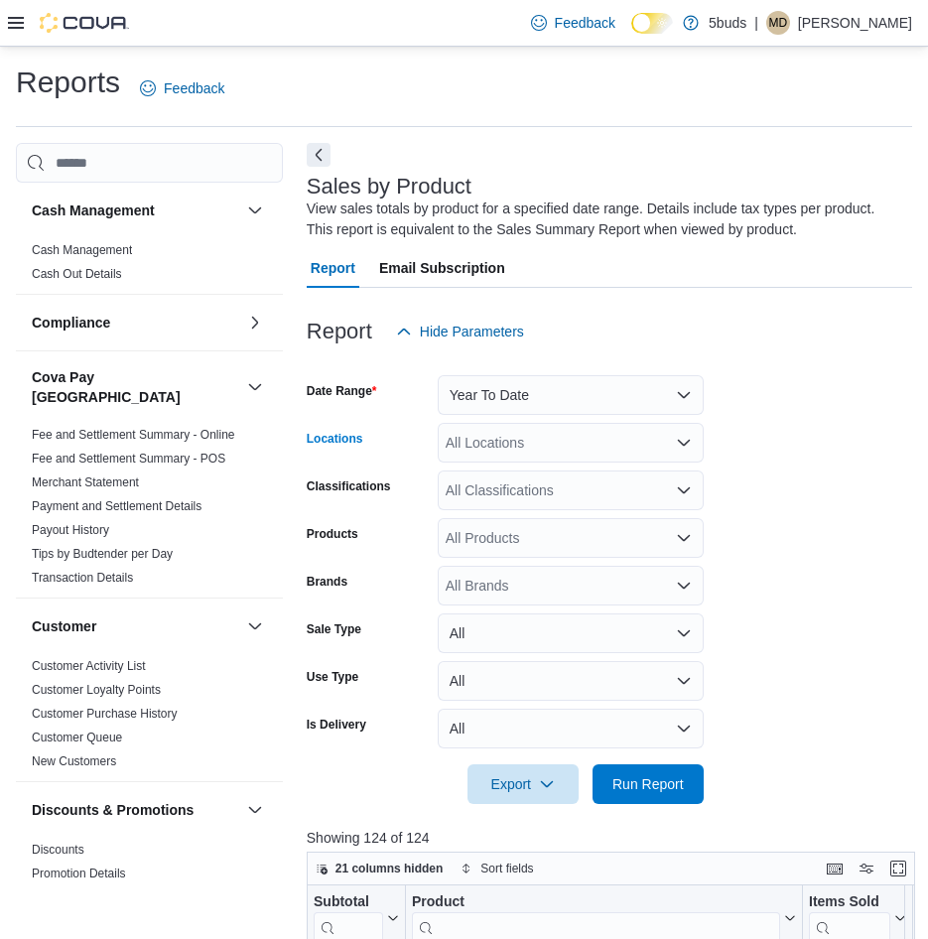
click at [628, 430] on div "All Locations" at bounding box center [571, 443] width 266 height 40
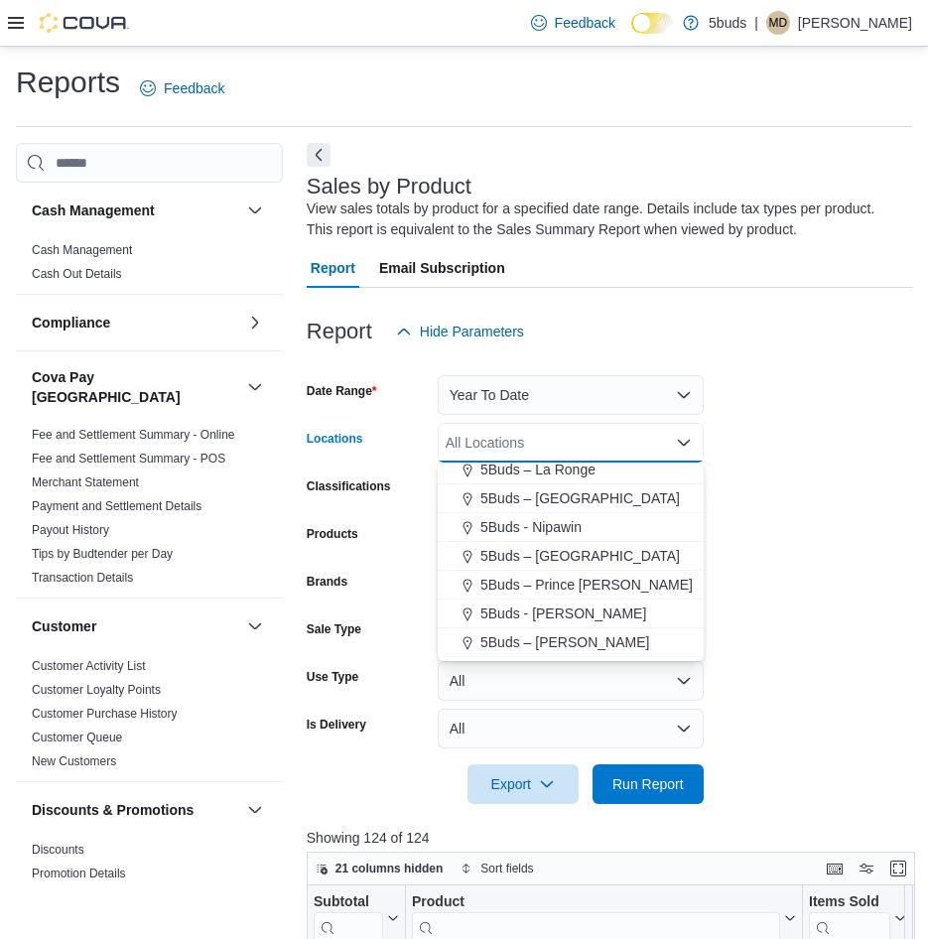
scroll to position [48, 0]
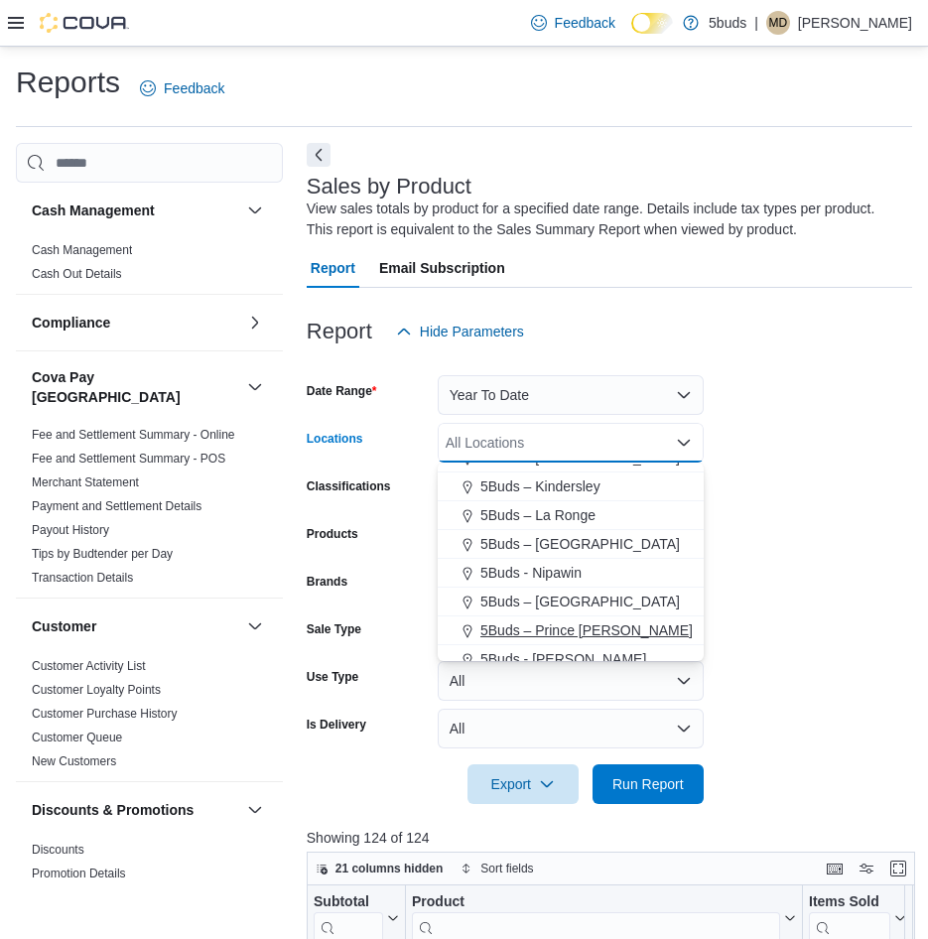
click at [609, 620] on button "5Buds – Prince [PERSON_NAME]" at bounding box center [571, 631] width 266 height 29
click at [830, 546] on form "Date Range Year To Date Locations 5Buds – Prince [PERSON_NAME] Combo box. Selec…" at bounding box center [610, 577] width 606 height 453
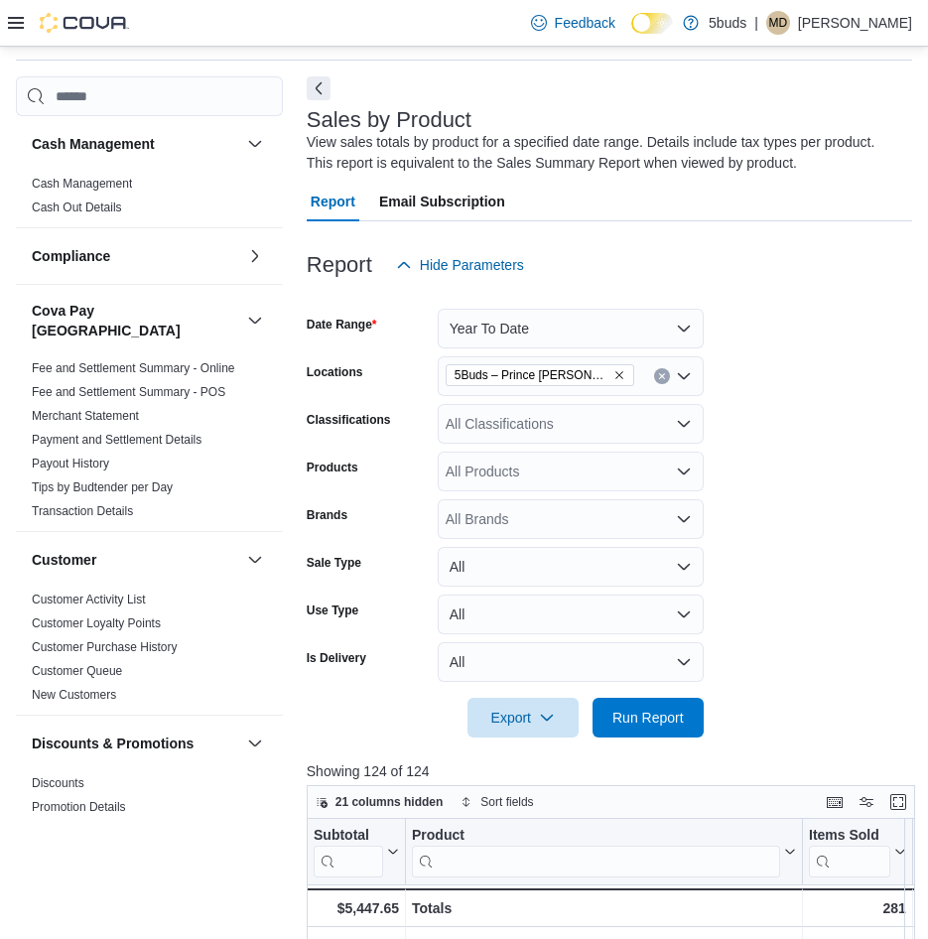
scroll to position [99, 0]
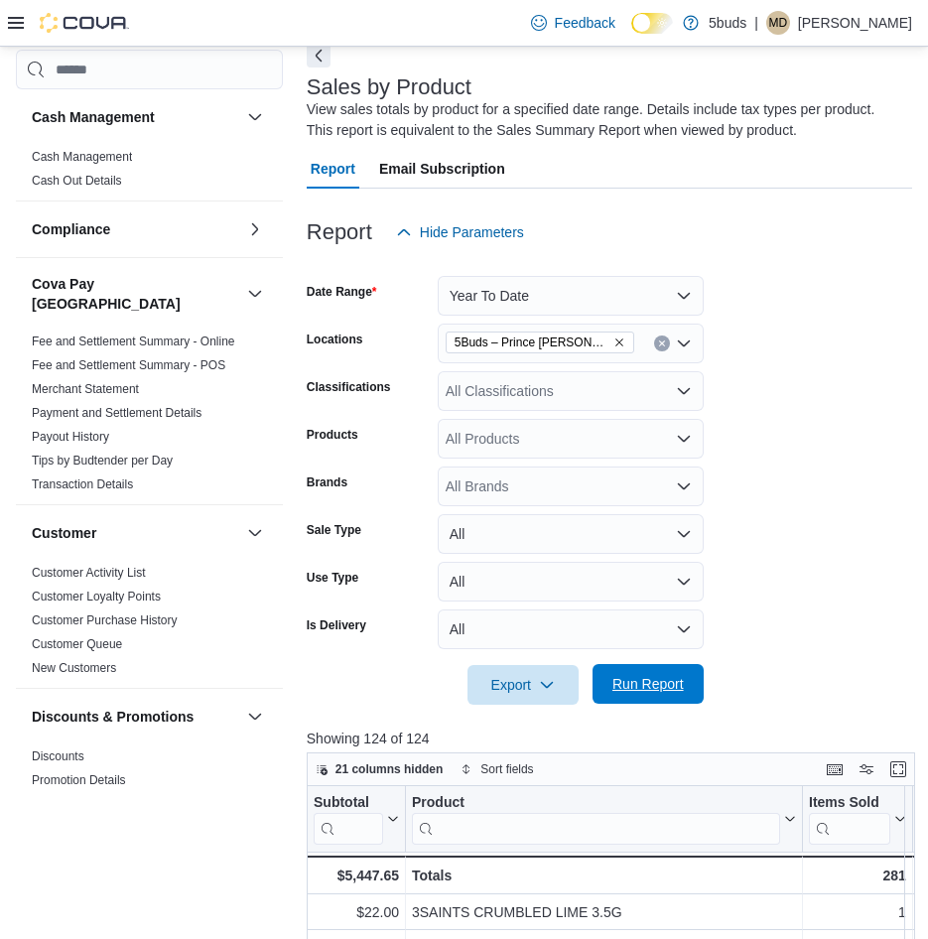
click at [638, 689] on span "Run Report" at bounding box center [648, 684] width 71 height 20
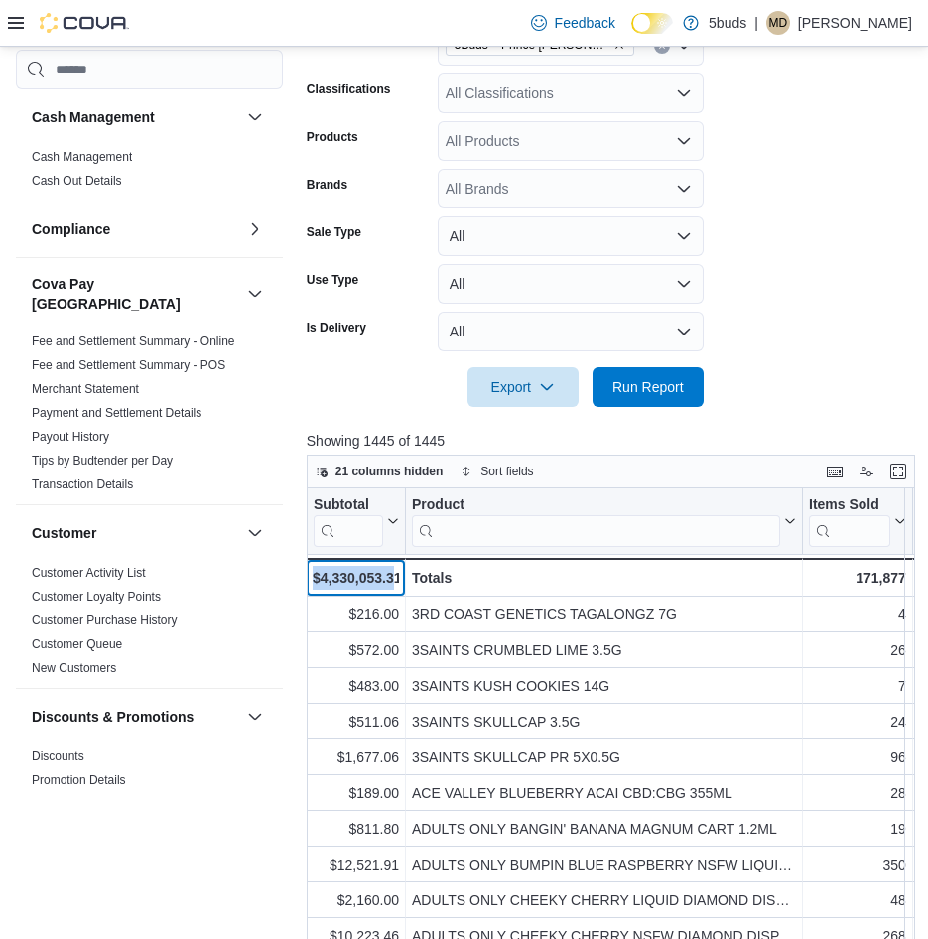
drag, startPoint x: 397, startPoint y: 580, endPoint x: 316, endPoint y: 577, distance: 81.5
click at [316, 577] on div "$4,330,053.31" at bounding box center [356, 578] width 86 height 24
drag, startPoint x: 316, startPoint y: 577, endPoint x: 400, endPoint y: 579, distance: 84.4
click at [400, 579] on div "$4,330,053.31 - Subtotal, column 1, row 51" at bounding box center [356, 577] width 99 height 39
drag, startPoint x: 400, startPoint y: 579, endPoint x: 320, endPoint y: 575, distance: 80.5
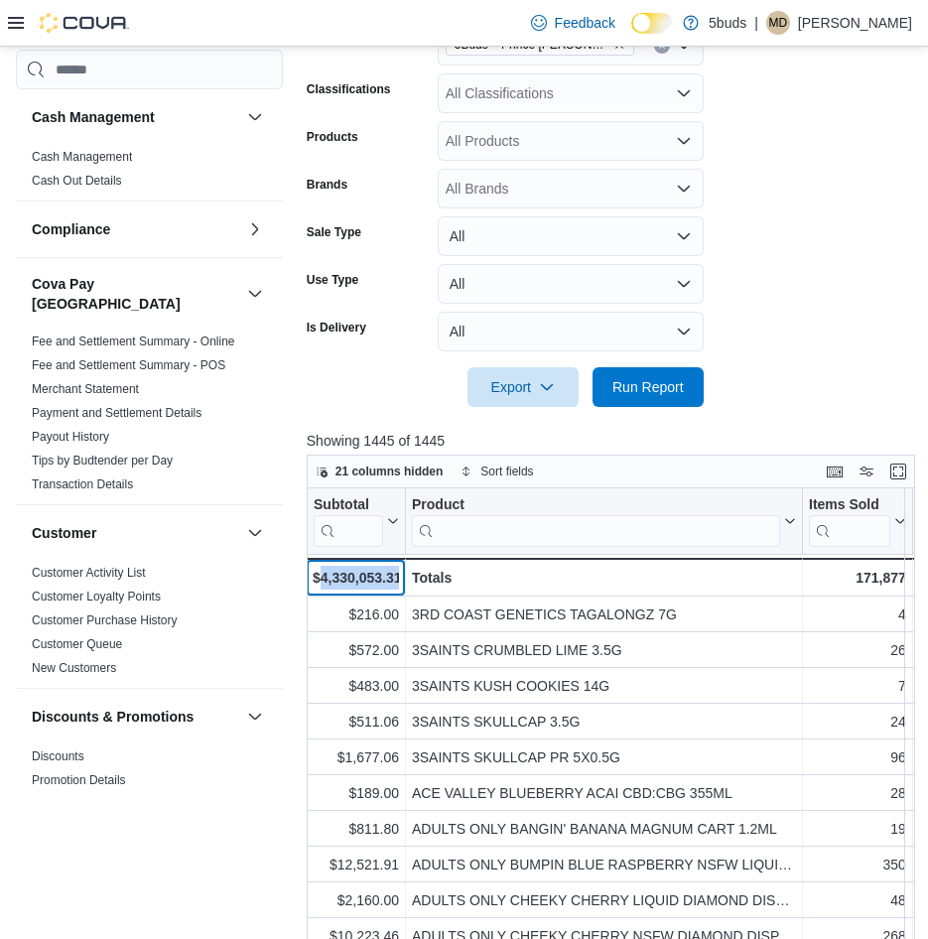
click at [320, 575] on div "$4,330,053.31 - Subtotal, column 1, row 51" at bounding box center [356, 577] width 99 height 39
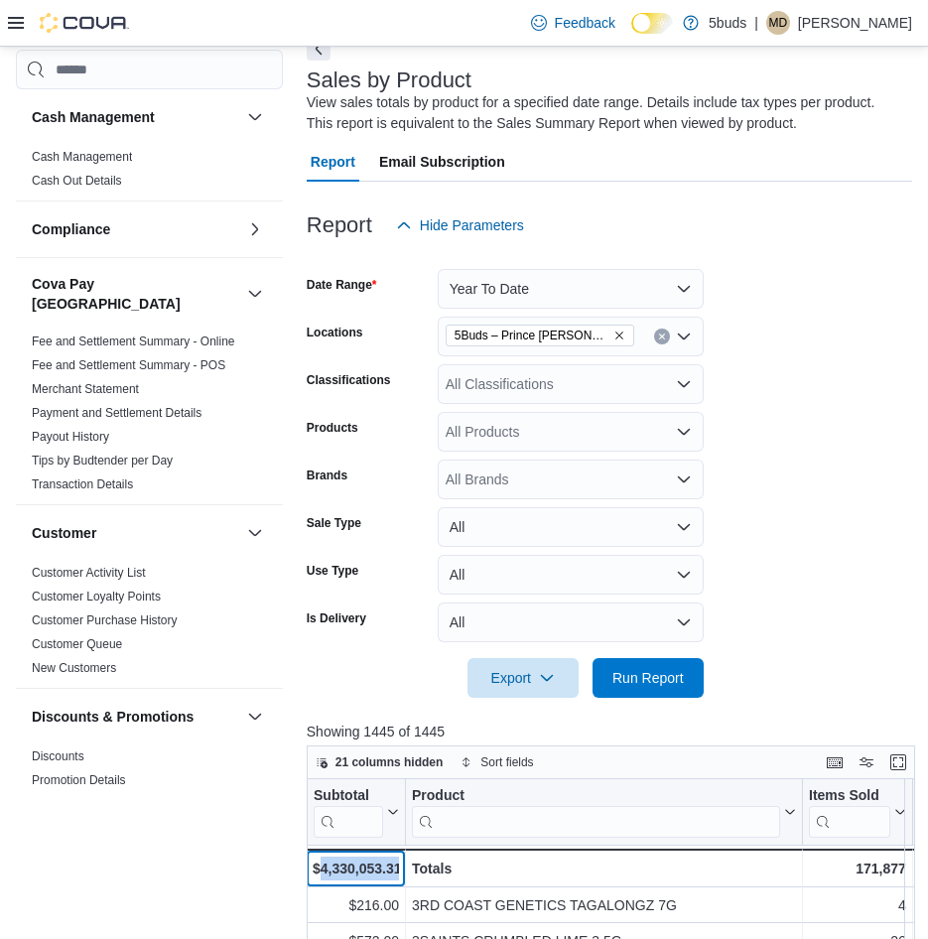
scroll to position [99, 0]
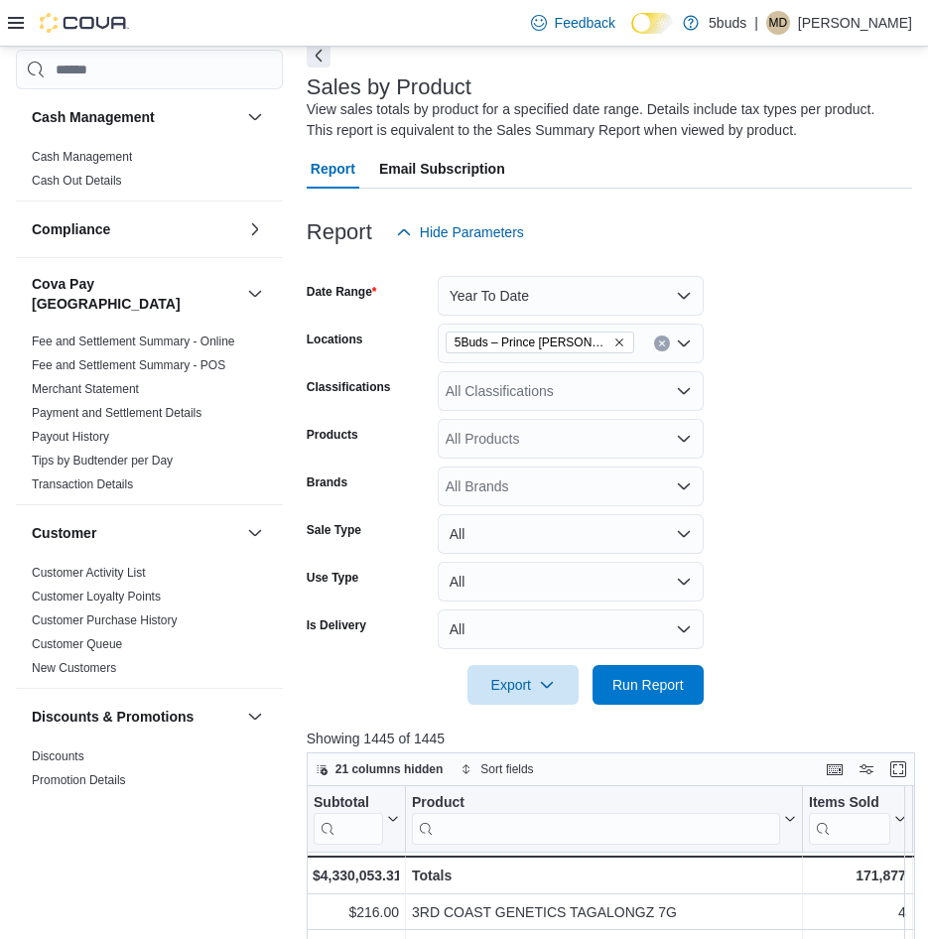
click at [759, 427] on form "Date Range Year To Date Locations 5Buds – Prince [PERSON_NAME] Classifications …" at bounding box center [610, 478] width 606 height 453
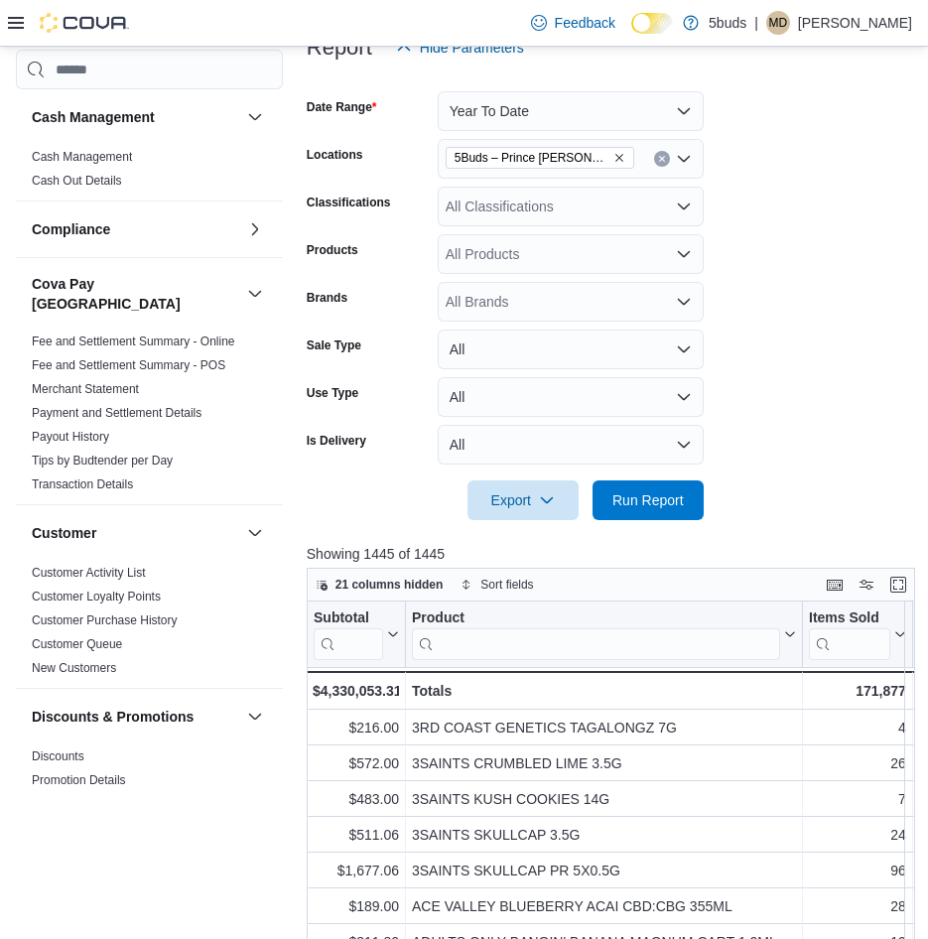
scroll to position [283, 0]
